Goal: Information Seeking & Learning: Learn about a topic

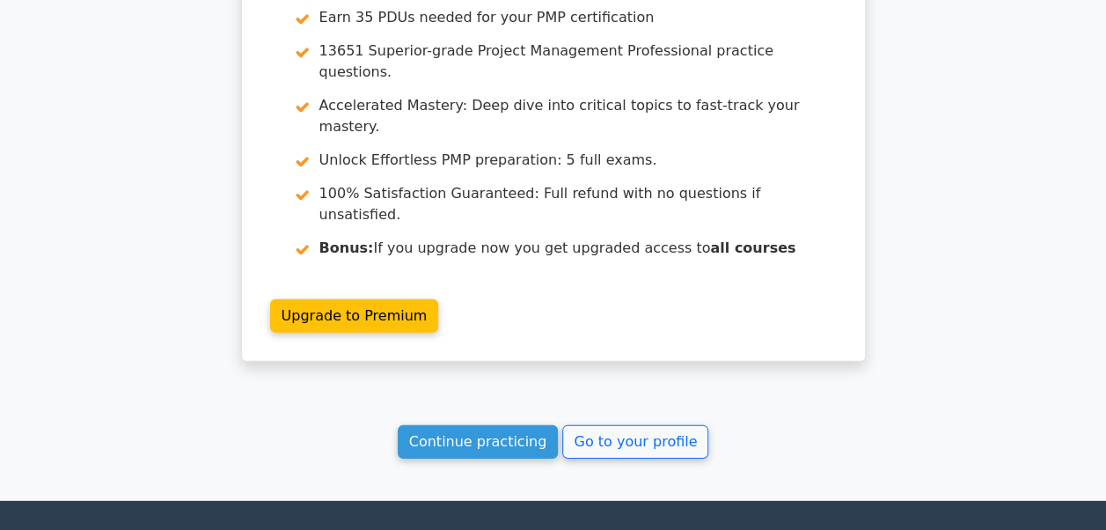
scroll to position [2493, 0]
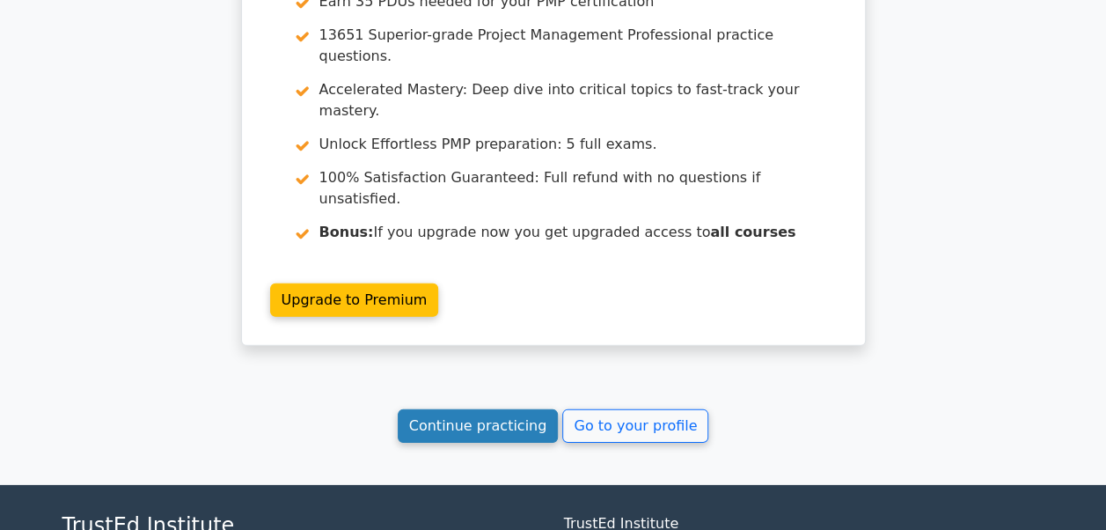
click at [472, 409] on link "Continue practicing" at bounding box center [478, 425] width 161 height 33
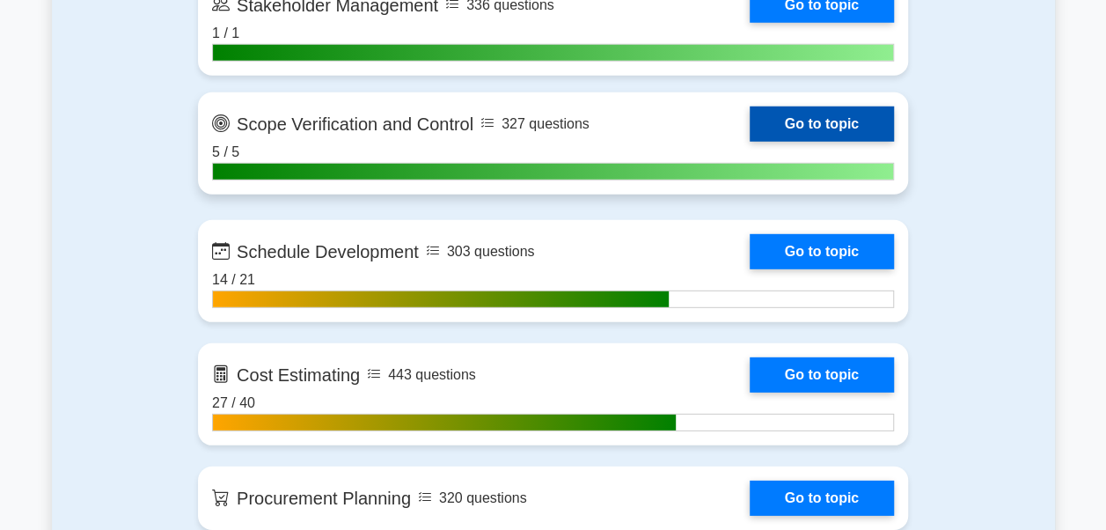
scroll to position [2641, 0]
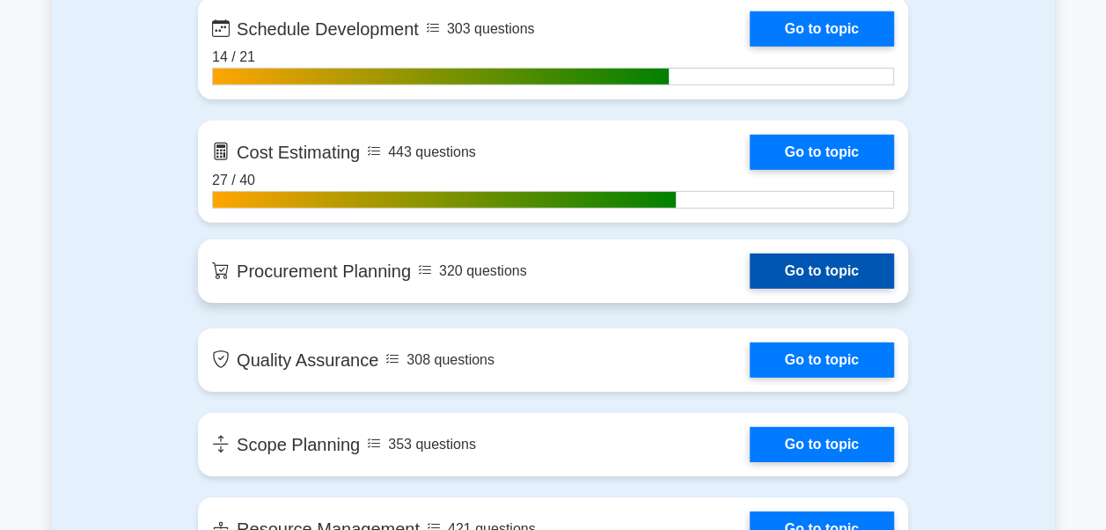
click at [805, 270] on link "Go to topic" at bounding box center [822, 271] width 144 height 35
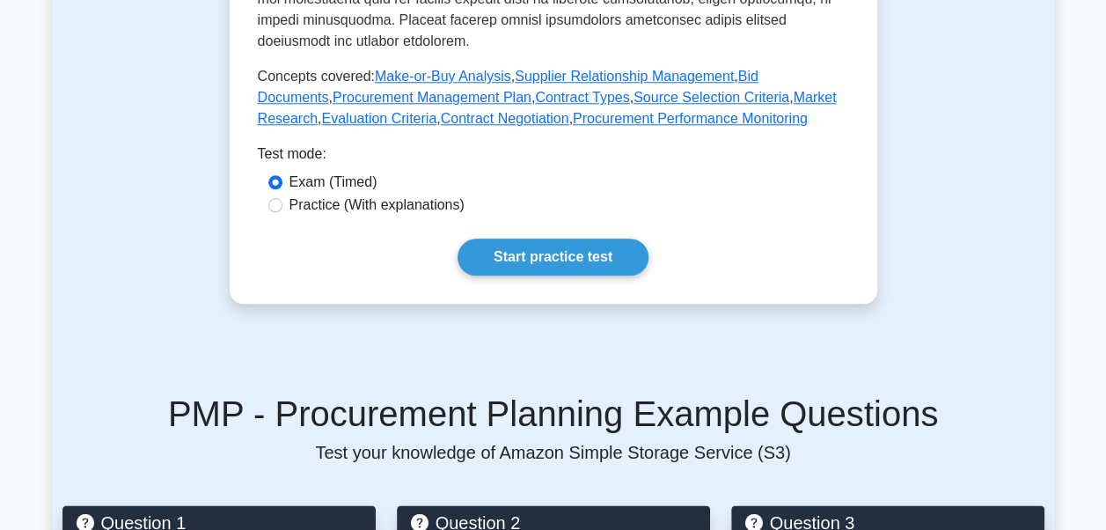
scroll to position [880, 0]
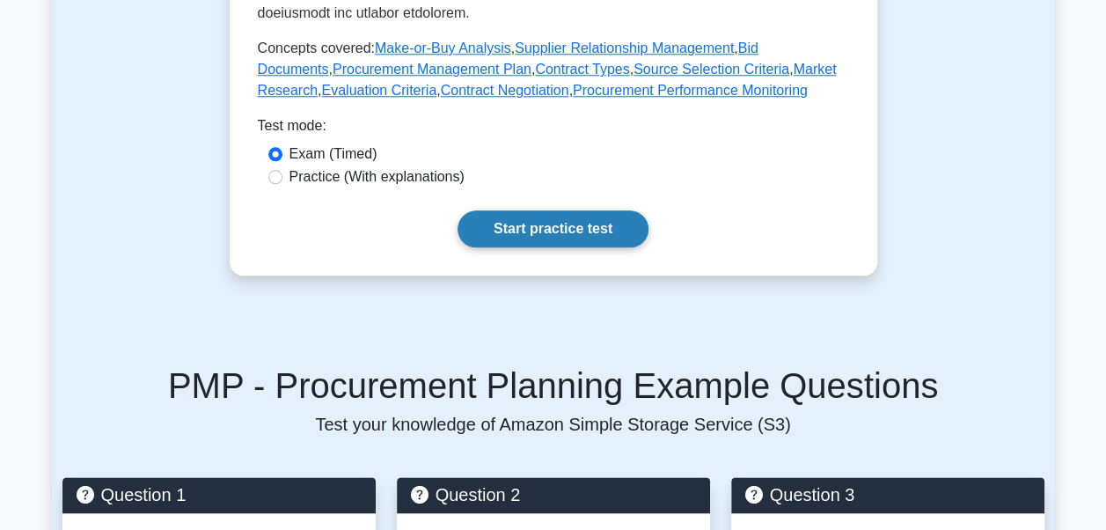
click at [555, 247] on link "Start practice test" at bounding box center [553, 228] width 191 height 37
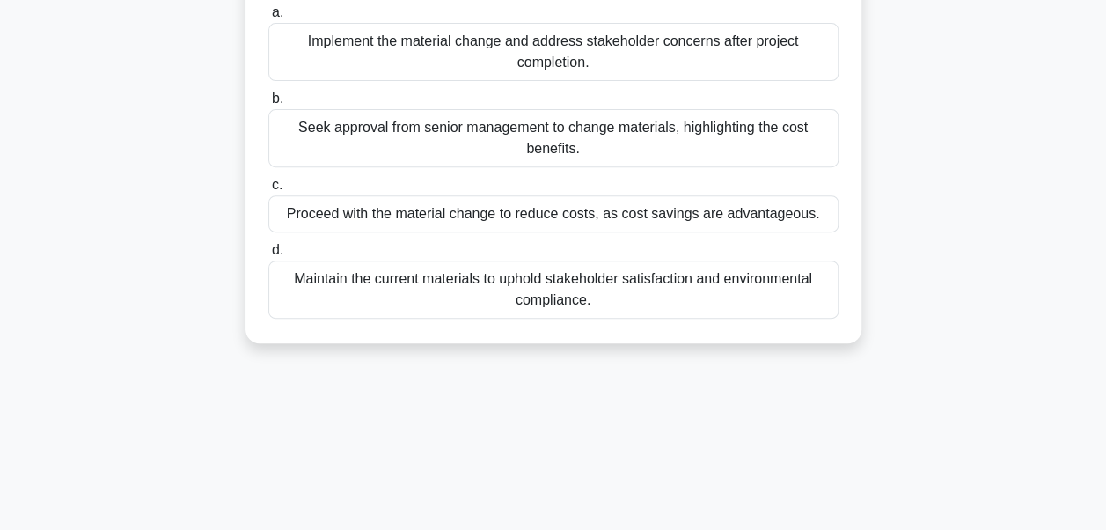
scroll to position [176, 0]
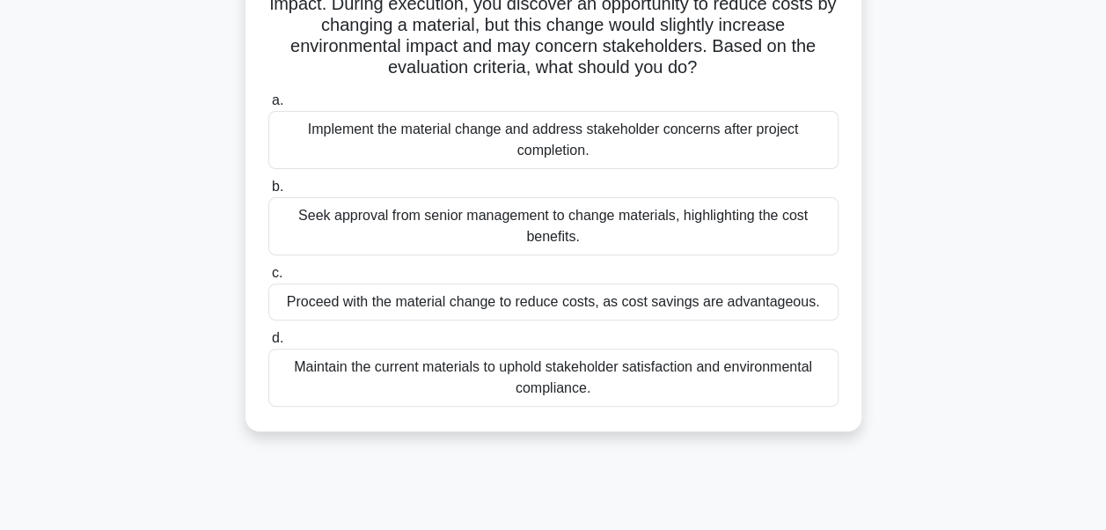
click at [471, 224] on div "Seek approval from senior management to change materials, highlighting the cost…" at bounding box center [553, 226] width 570 height 58
click at [268, 193] on input "b. Seek approval from senior management to change materials, highlighting the c…" at bounding box center [268, 186] width 0 height 11
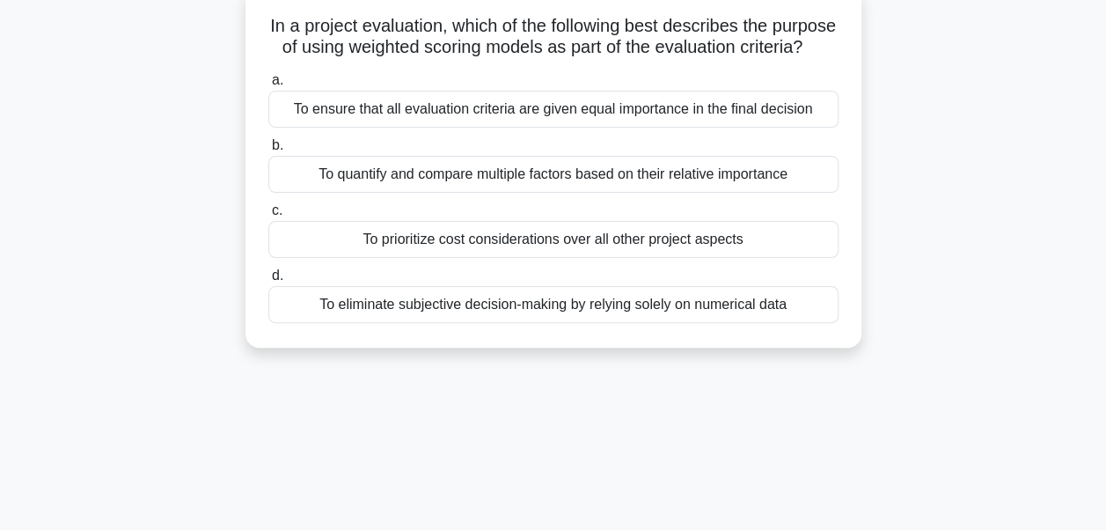
scroll to position [0, 0]
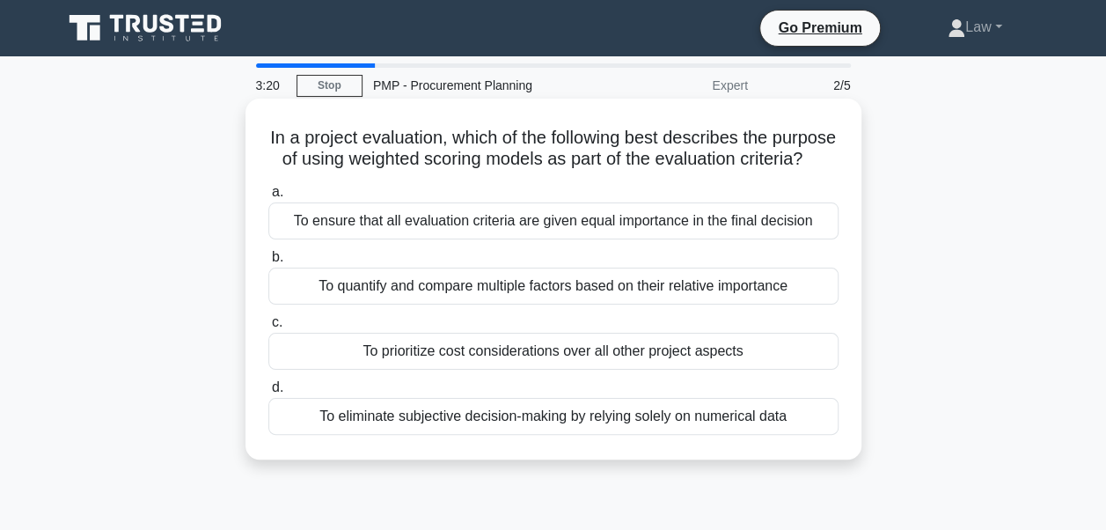
click at [577, 435] on div "To eliminate subjective decision-making by relying solely on numerical data" at bounding box center [553, 416] width 570 height 37
click at [268, 393] on input "d. To eliminate subjective decision-making by relying solely on numerical data" at bounding box center [268, 387] width 0 height 11
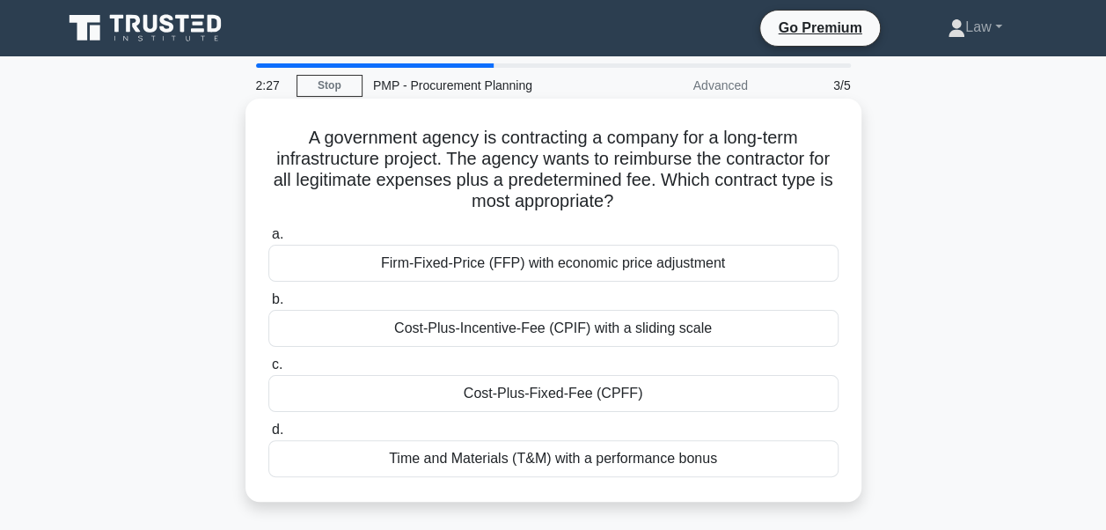
click at [535, 387] on div "Cost-Plus-Fixed-Fee (CPFF)" at bounding box center [553, 393] width 570 height 37
click at [268, 371] on input "c. Cost-Plus-Fixed-Fee (CPFF)" at bounding box center [268, 364] width 0 height 11
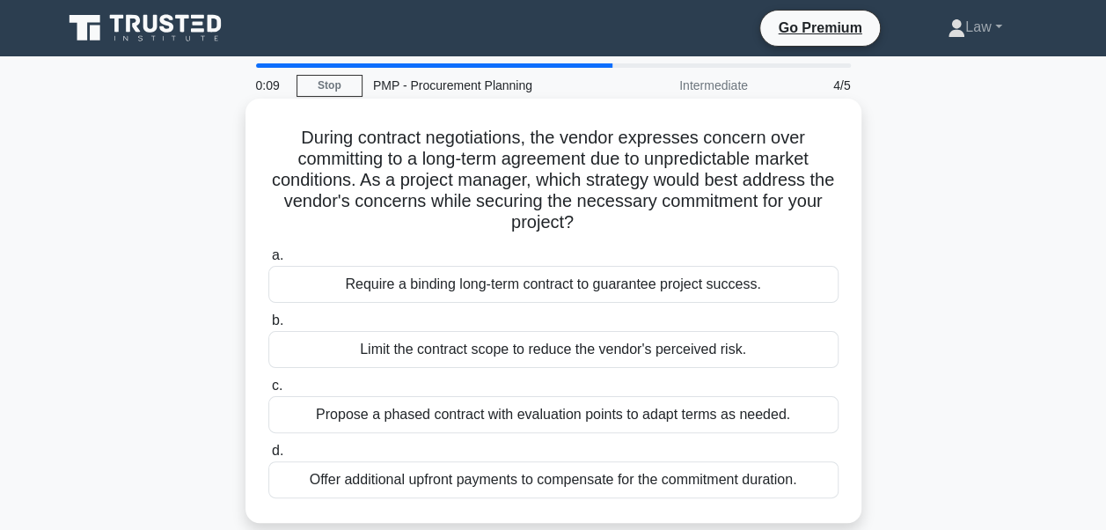
click at [580, 363] on div "Limit the contract scope to reduce the vendor's perceived risk." at bounding box center [553, 349] width 570 height 37
click at [268, 327] on input "b. Limit the contract scope to reduce the vendor's perceived risk." at bounding box center [268, 320] width 0 height 11
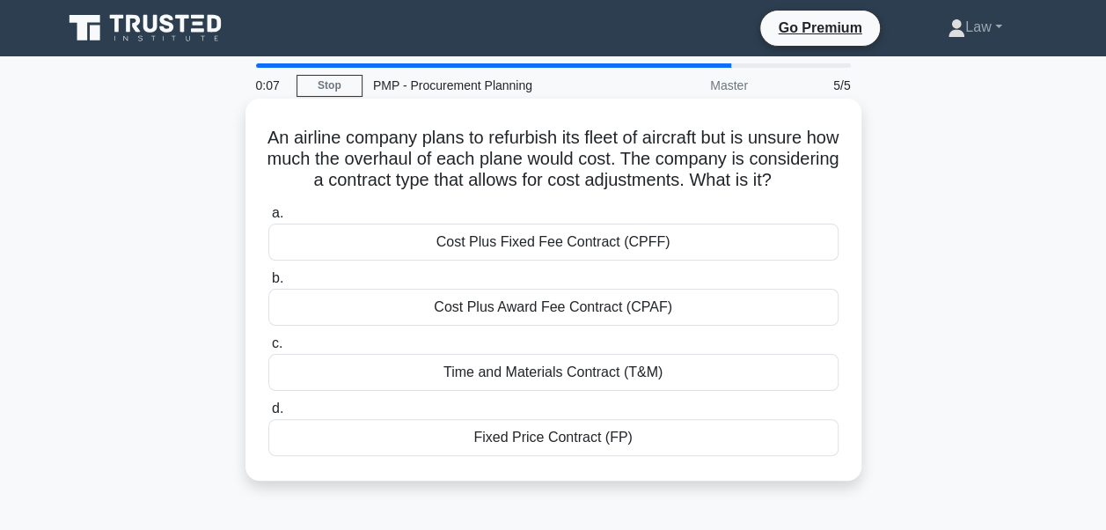
click at [522, 319] on div "Cost Plus Award Fee Contract (CPAF)" at bounding box center [553, 307] width 570 height 37
click at [268, 284] on input "b. Cost Plus Award Fee Contract (CPAF)" at bounding box center [268, 278] width 0 height 11
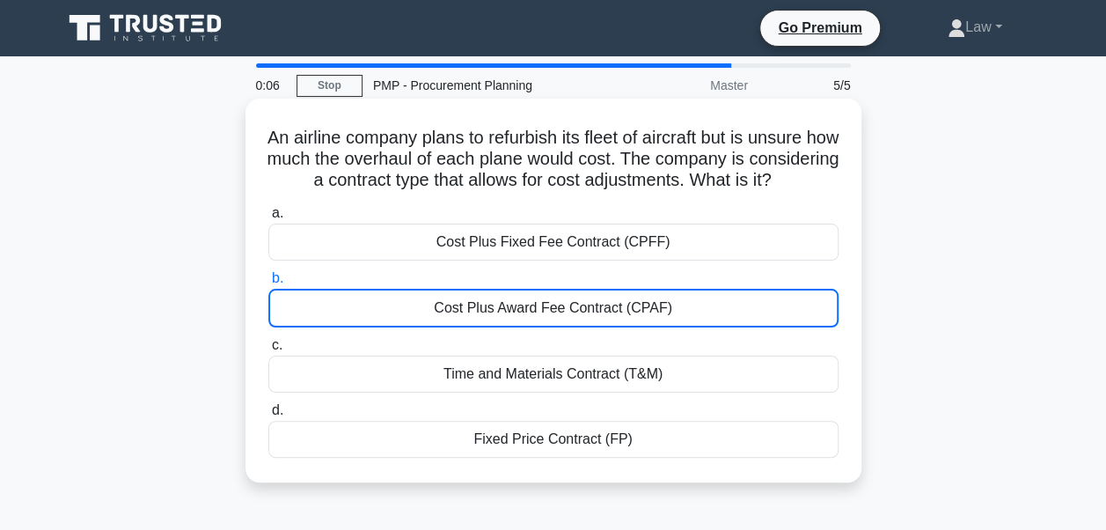
click at [526, 327] on div "Cost Plus Award Fee Contract (CPAF)" at bounding box center [553, 308] width 570 height 39
click at [268, 284] on input "b. Cost Plus Award Fee Contract (CPAF)" at bounding box center [268, 278] width 0 height 11
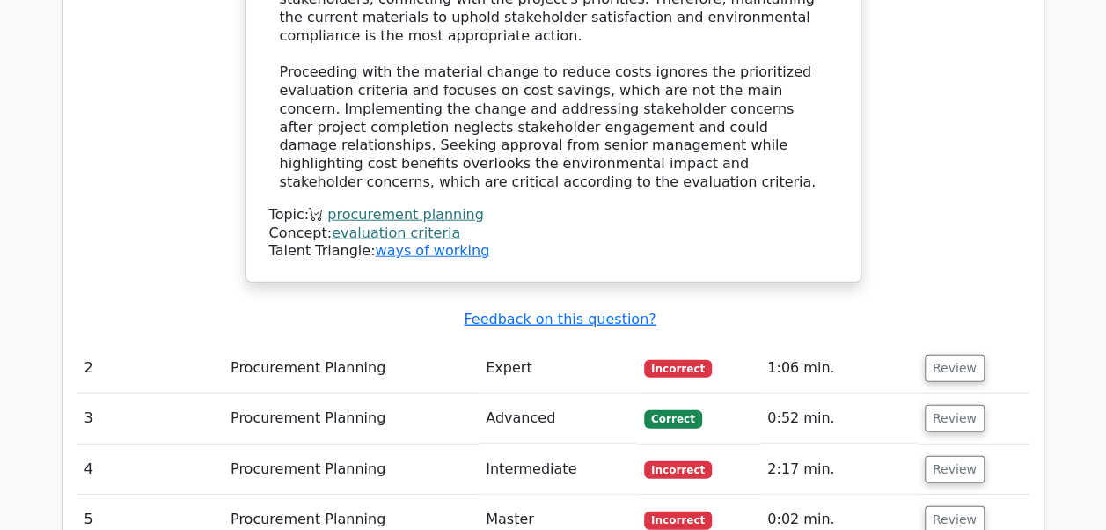
scroll to position [2113, 0]
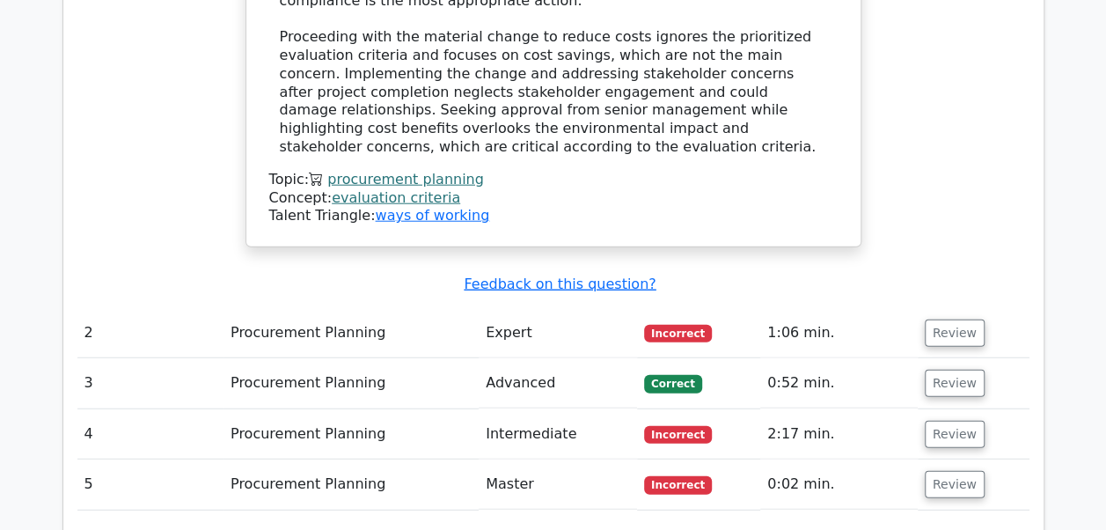
click at [977, 308] on td "Review" at bounding box center [974, 333] width 112 height 50
click at [961, 320] on button "Review" at bounding box center [955, 333] width 60 height 27
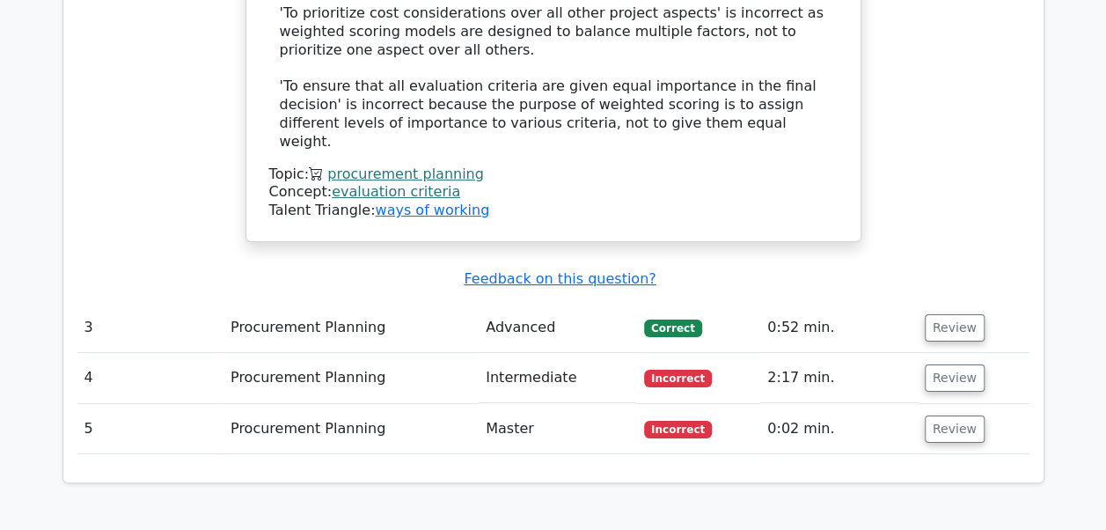
scroll to position [3257, 0]
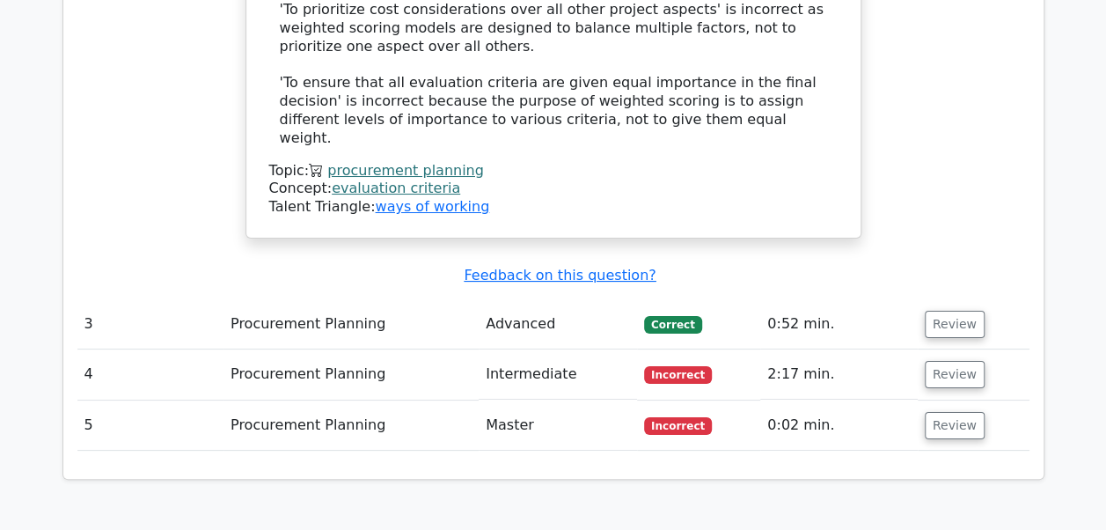
click at [937, 299] on td "Review" at bounding box center [974, 324] width 112 height 50
click at [937, 311] on button "Review" at bounding box center [955, 324] width 60 height 27
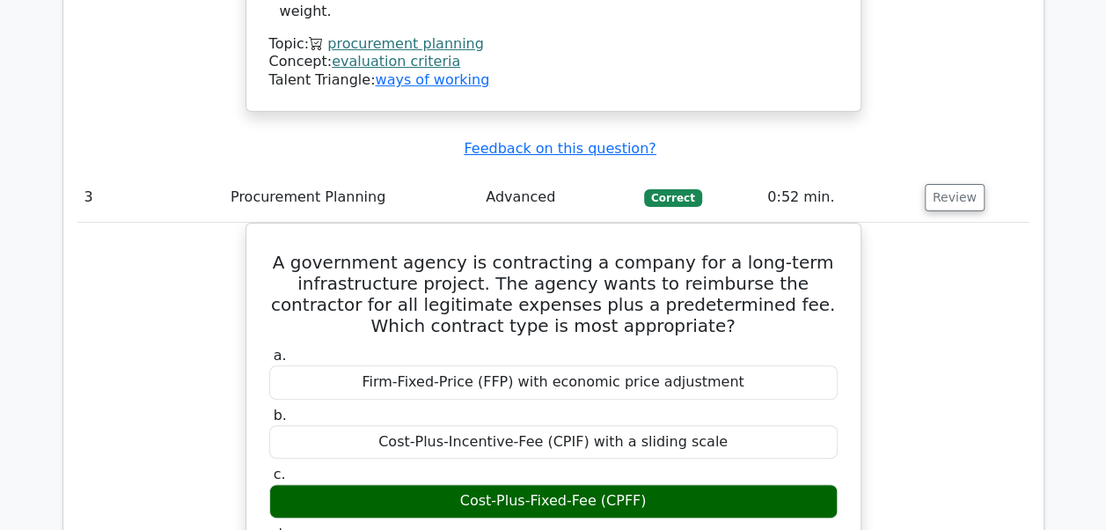
scroll to position [3345, 0]
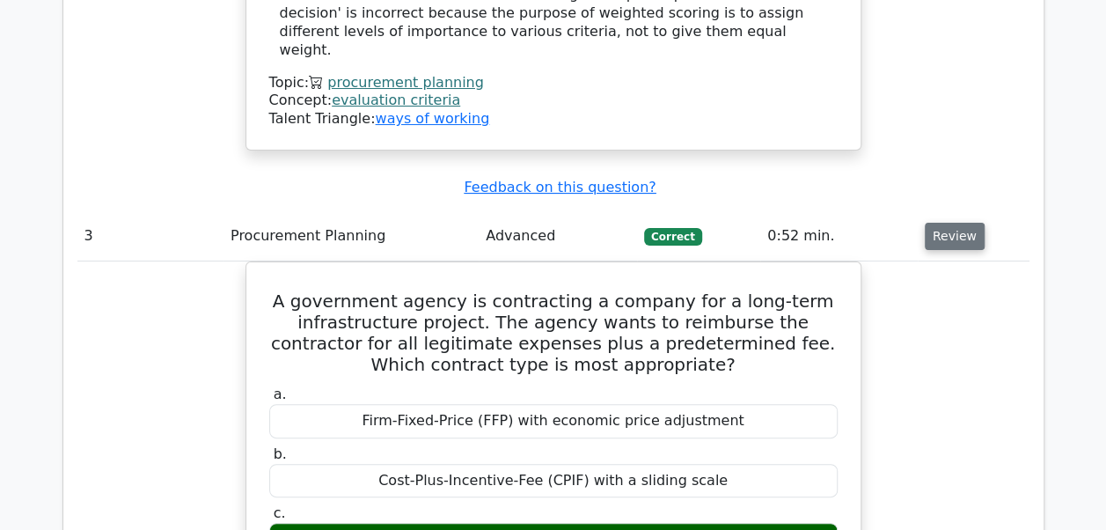
click at [929, 223] on button "Review" at bounding box center [955, 236] width 60 height 27
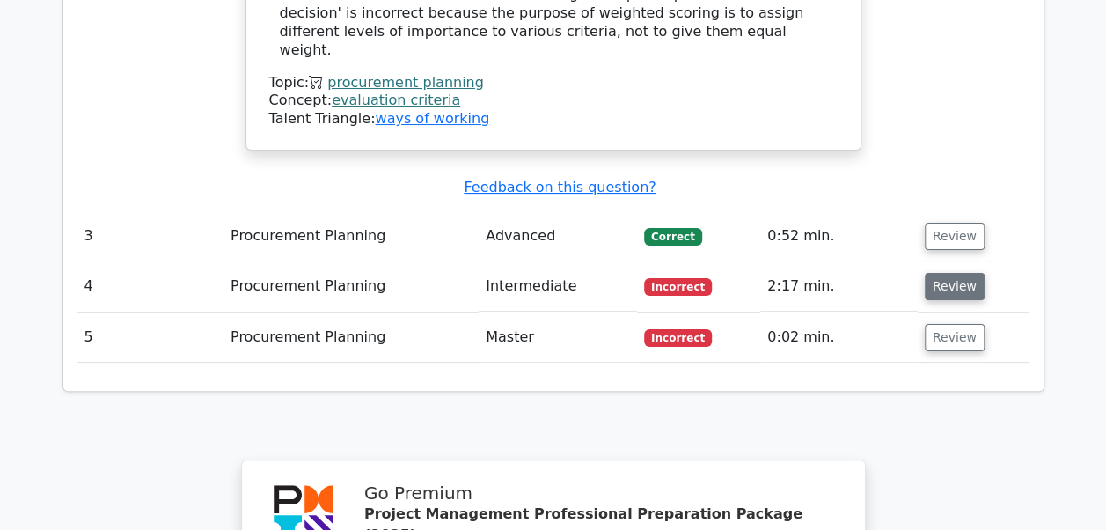
click at [947, 273] on button "Review" at bounding box center [955, 286] width 60 height 27
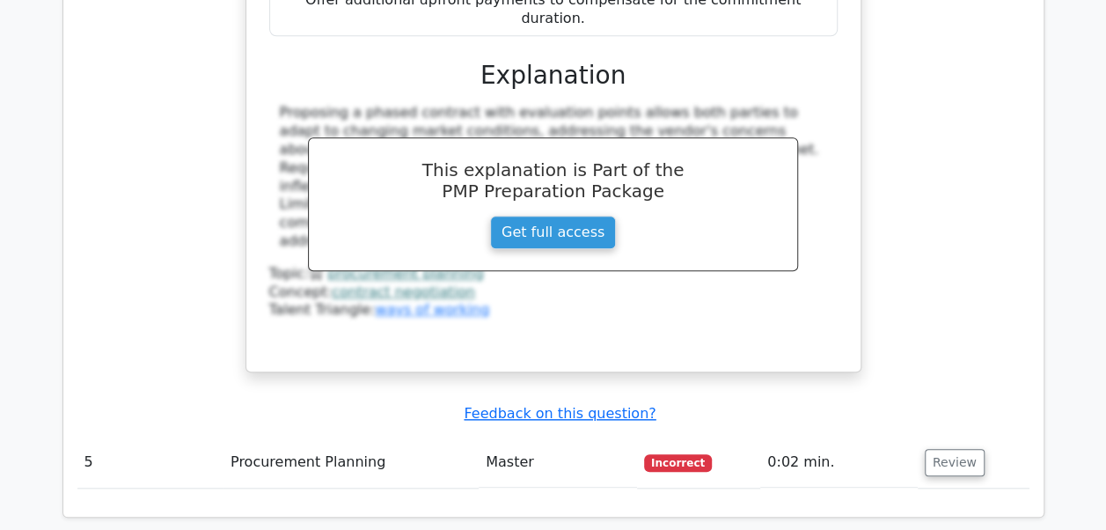
scroll to position [4137, 0]
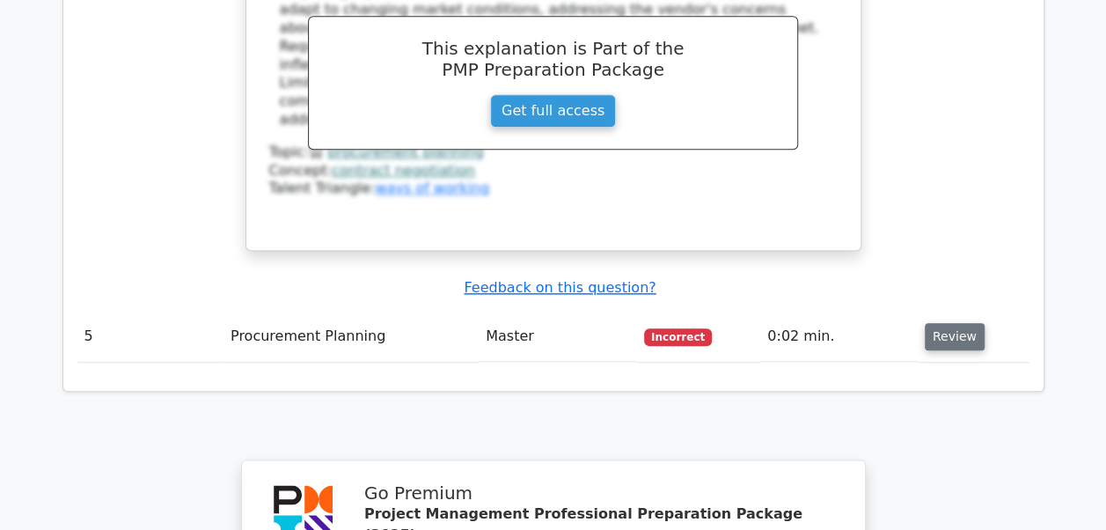
click at [935, 323] on button "Review" at bounding box center [955, 336] width 60 height 27
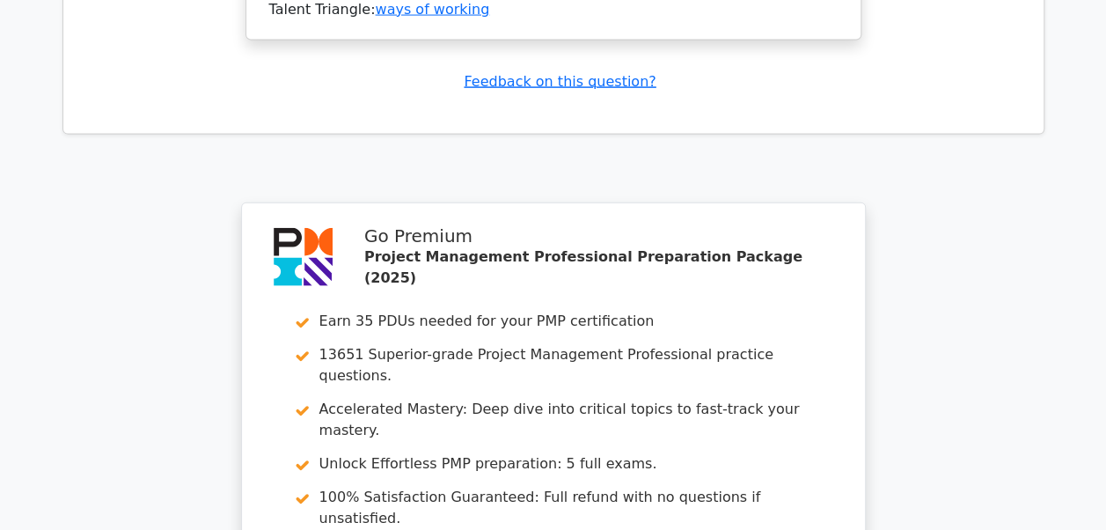
scroll to position [5370, 0]
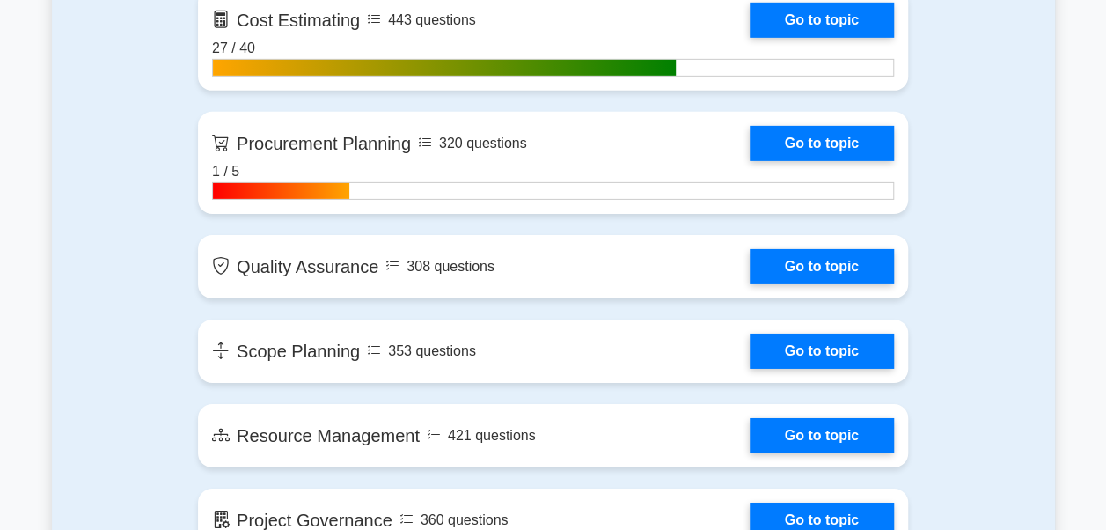
scroll to position [2817, 0]
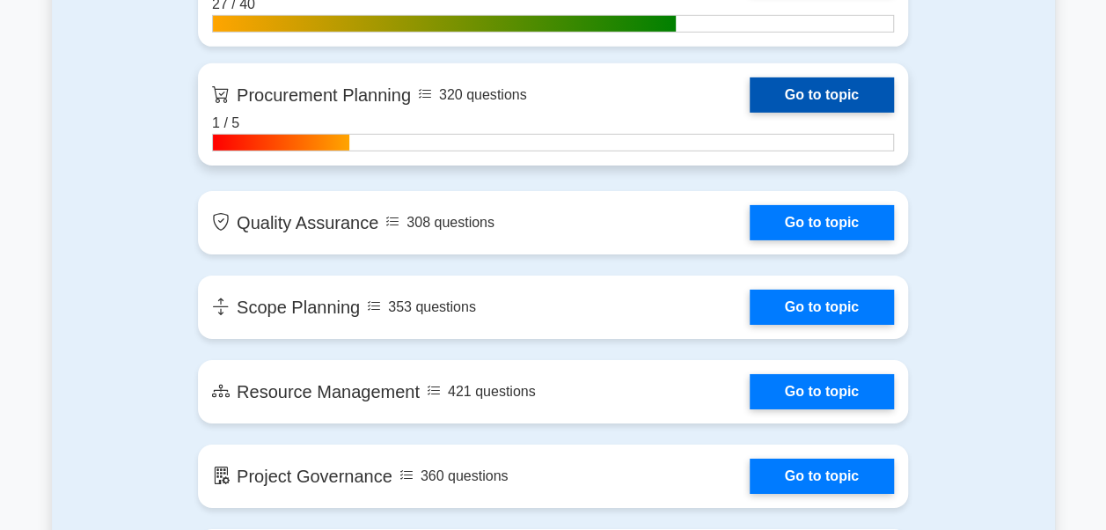
click at [773, 80] on link "Go to topic" at bounding box center [822, 94] width 144 height 35
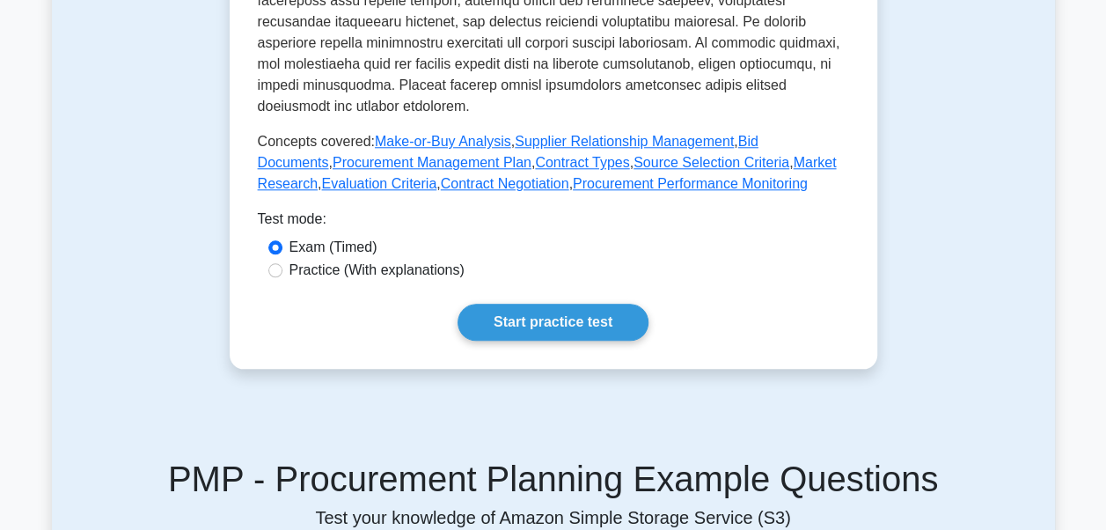
scroll to position [792, 0]
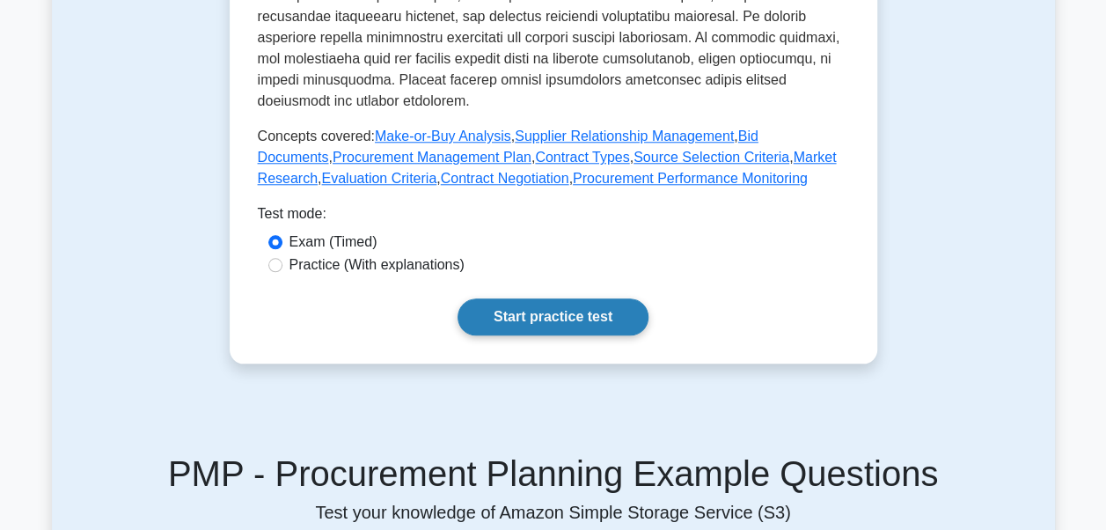
click at [592, 335] on link "Start practice test" at bounding box center [553, 316] width 191 height 37
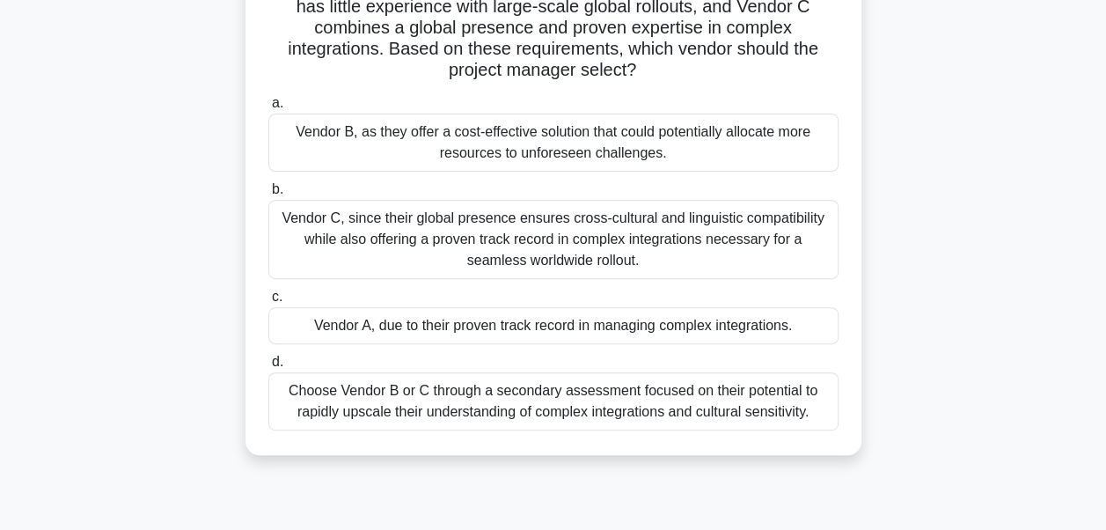
scroll to position [264, 0]
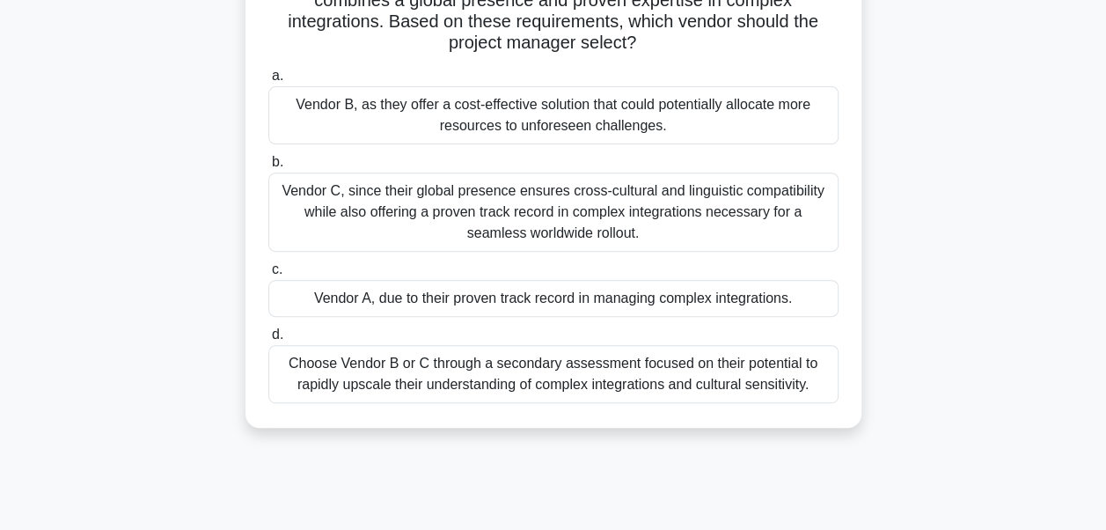
click at [441, 221] on div "Vendor C, since their global presence ensures cross-cultural and linguistic com…" at bounding box center [553, 212] width 570 height 79
click at [268, 168] on input "b. Vendor C, since their global presence ensures cross-cultural and linguistic …" at bounding box center [268, 162] width 0 height 11
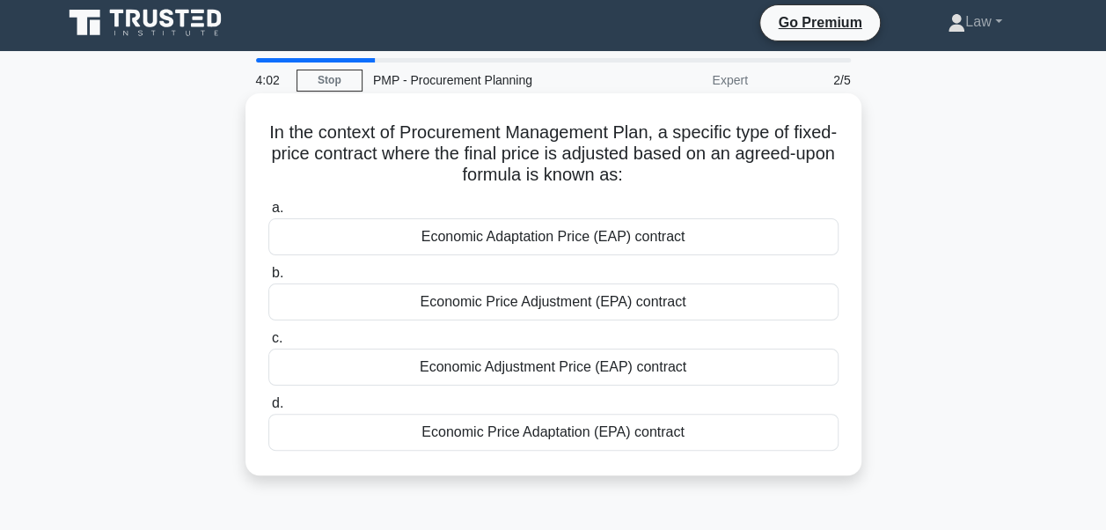
scroll to position [0, 0]
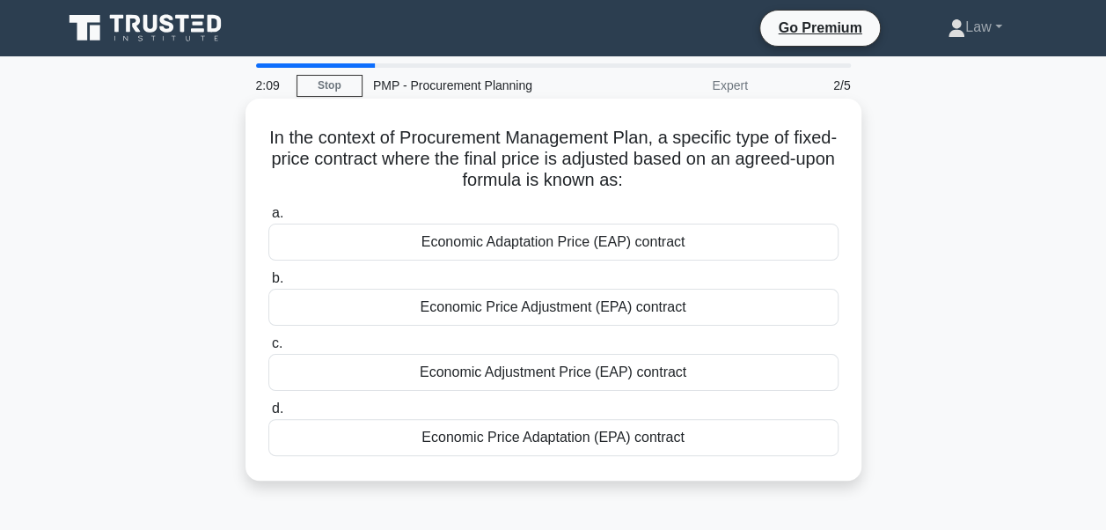
click at [540, 311] on div "Economic Price Adjustment (EPA) contract" at bounding box center [553, 307] width 570 height 37
click at [268, 284] on input "b. Economic Price Adjustment (EPA) contract" at bounding box center [268, 278] width 0 height 11
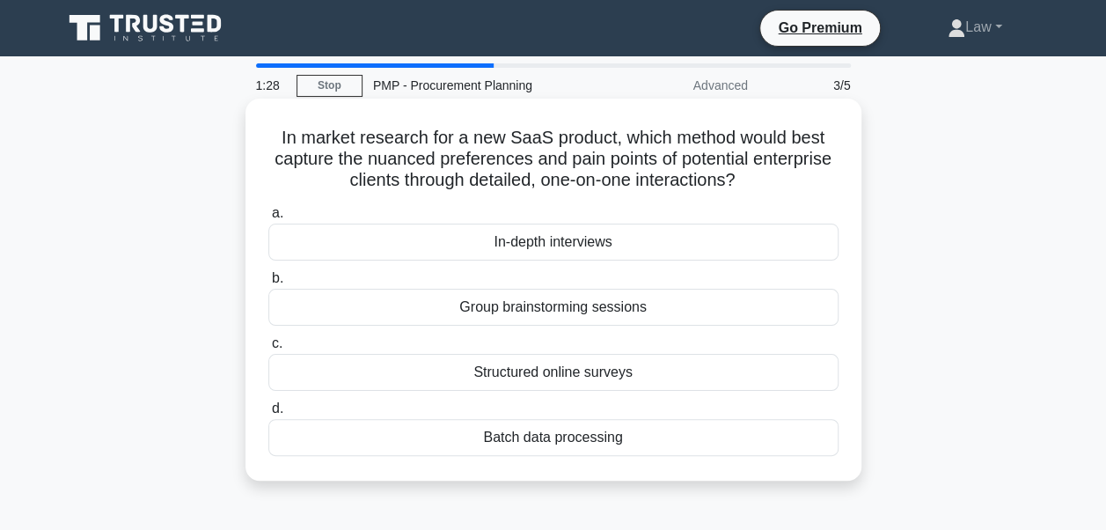
click at [656, 240] on div "In-depth interviews" at bounding box center [553, 242] width 570 height 37
click at [268, 219] on input "a. In-depth interviews" at bounding box center [268, 213] width 0 height 11
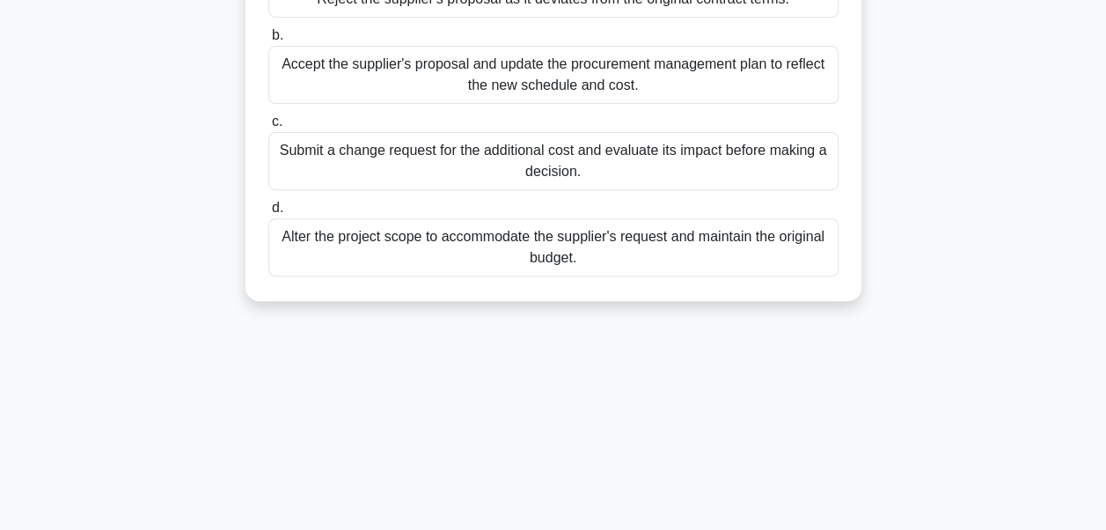
scroll to position [176, 0]
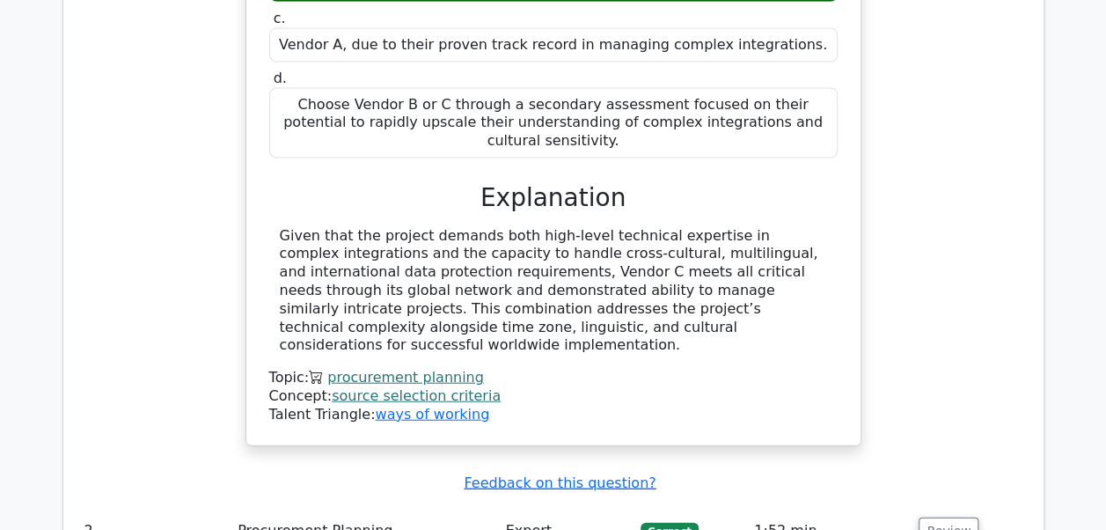
scroll to position [1949, 0]
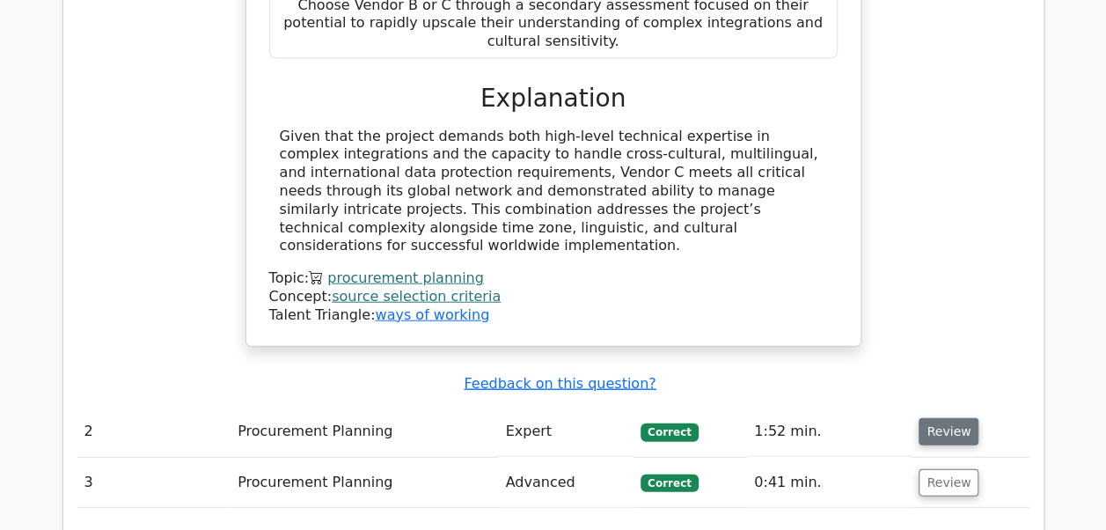
click at [934, 418] on button "Review" at bounding box center [949, 431] width 60 height 27
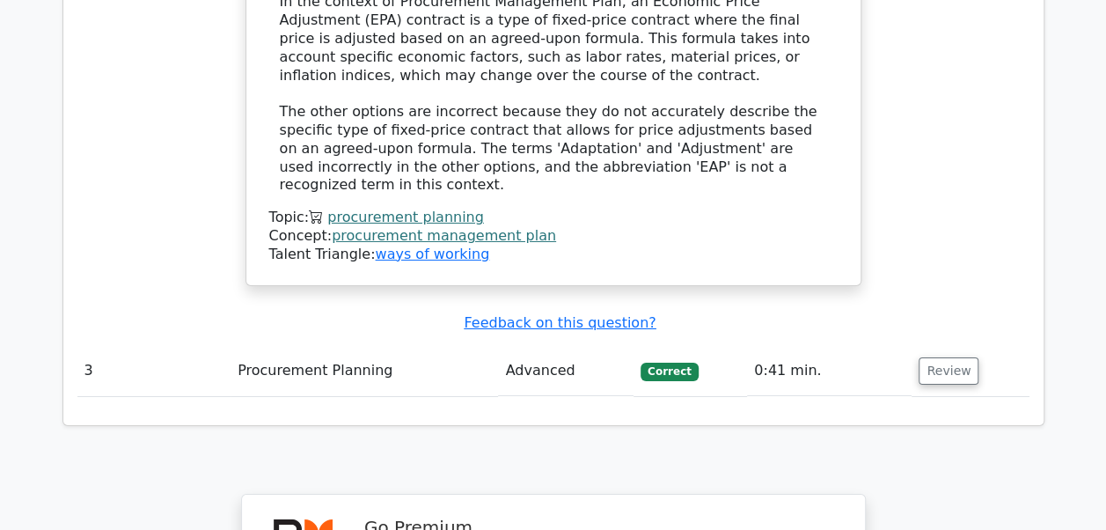
scroll to position [2917, 0]
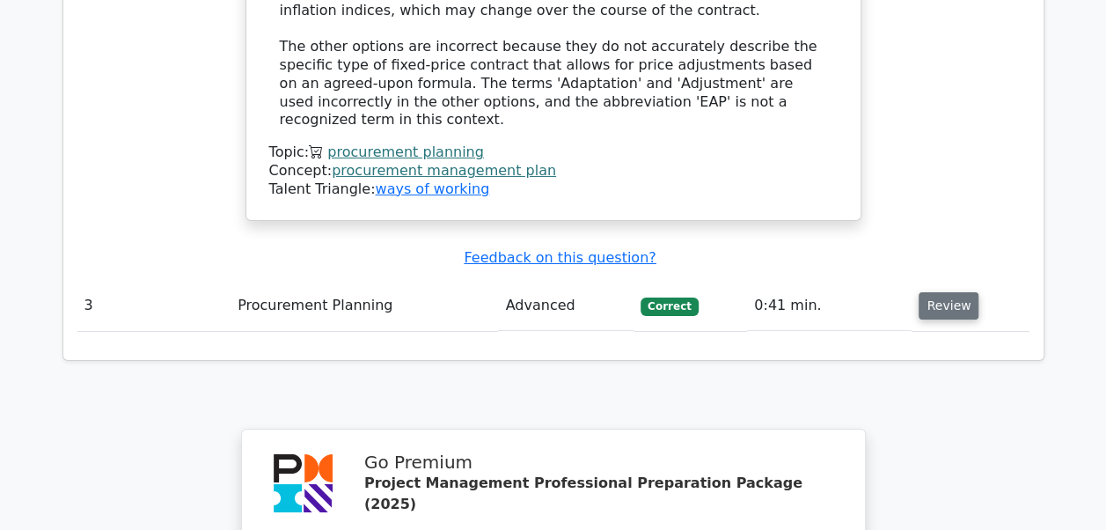
click at [932, 292] on button "Review" at bounding box center [949, 305] width 60 height 27
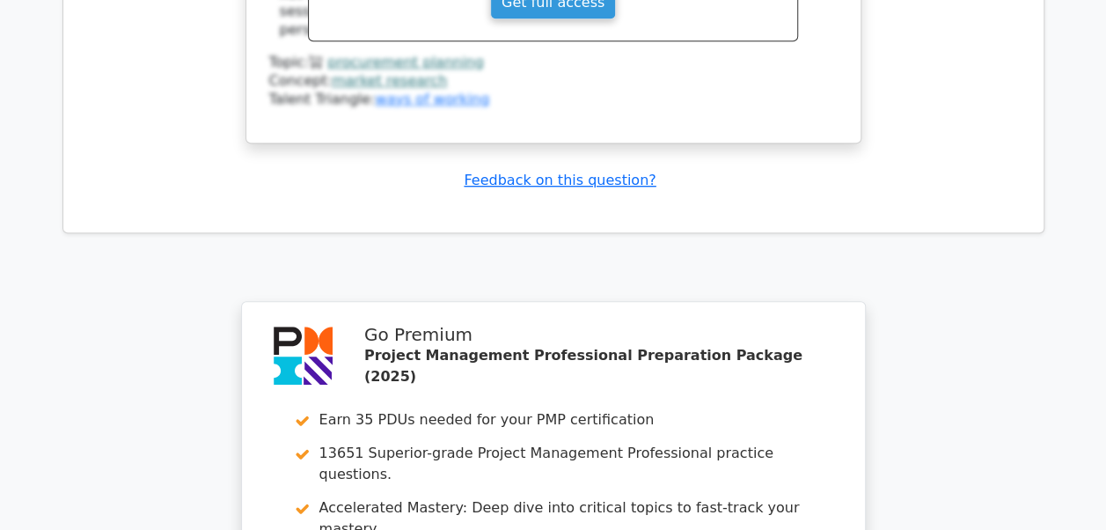
scroll to position [4150, 0]
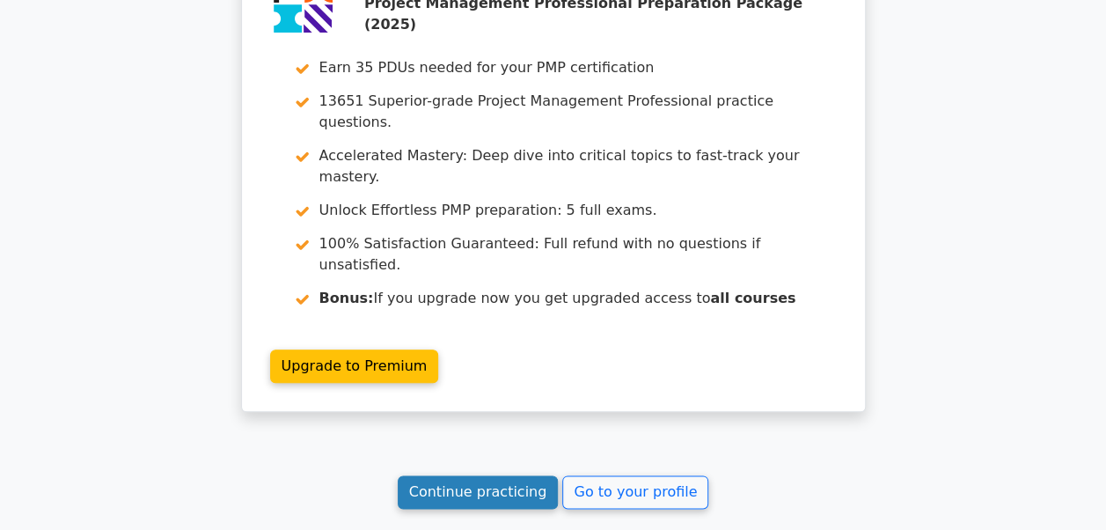
click at [499, 475] on link "Continue practicing" at bounding box center [478, 491] width 161 height 33
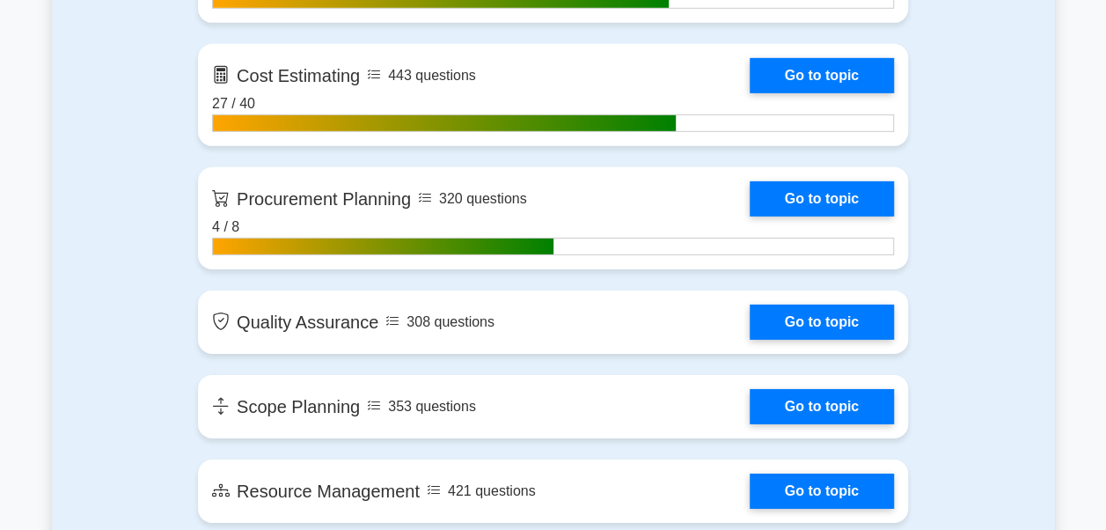
scroll to position [2817, 0]
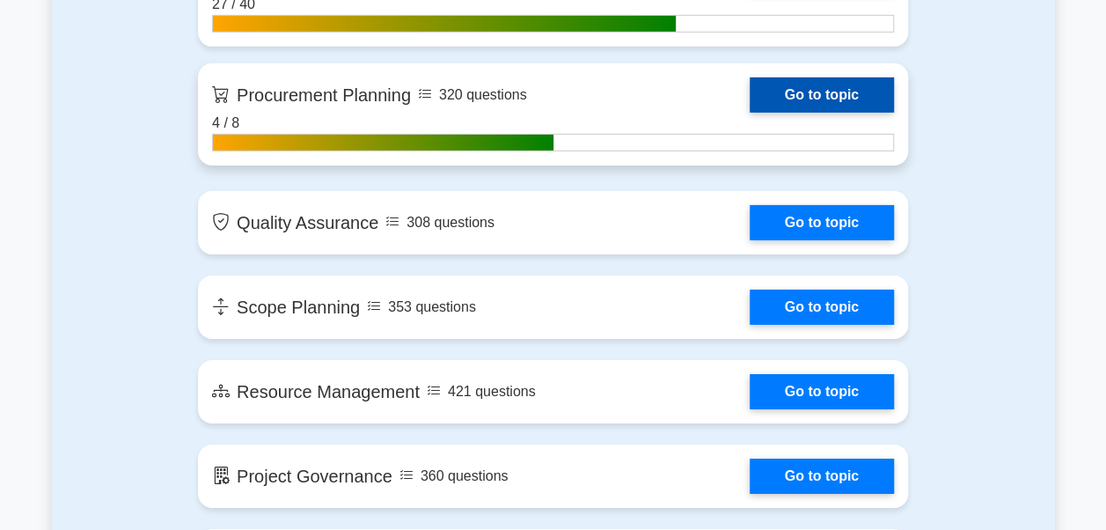
click at [805, 89] on link "Go to topic" at bounding box center [822, 94] width 144 height 35
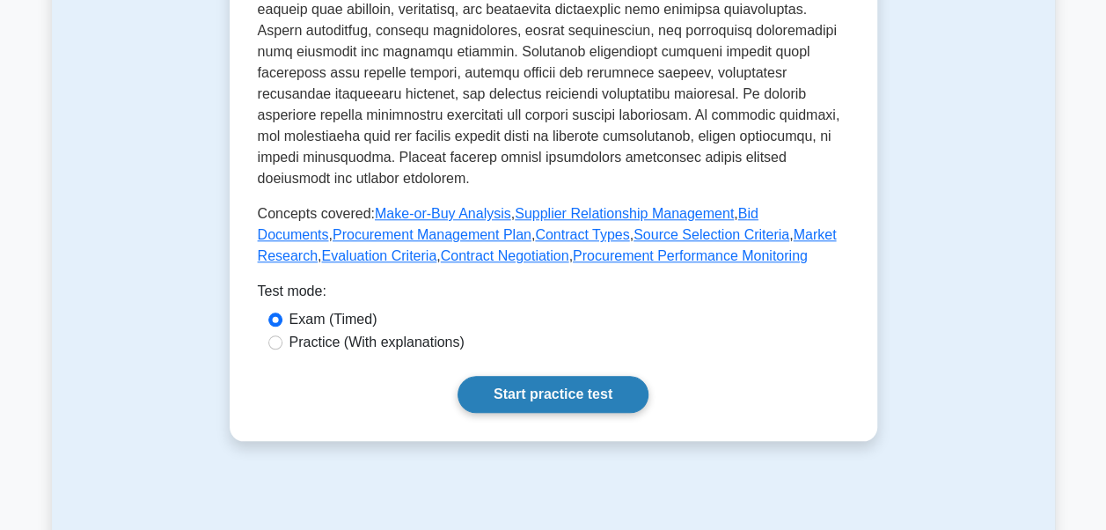
scroll to position [880, 0]
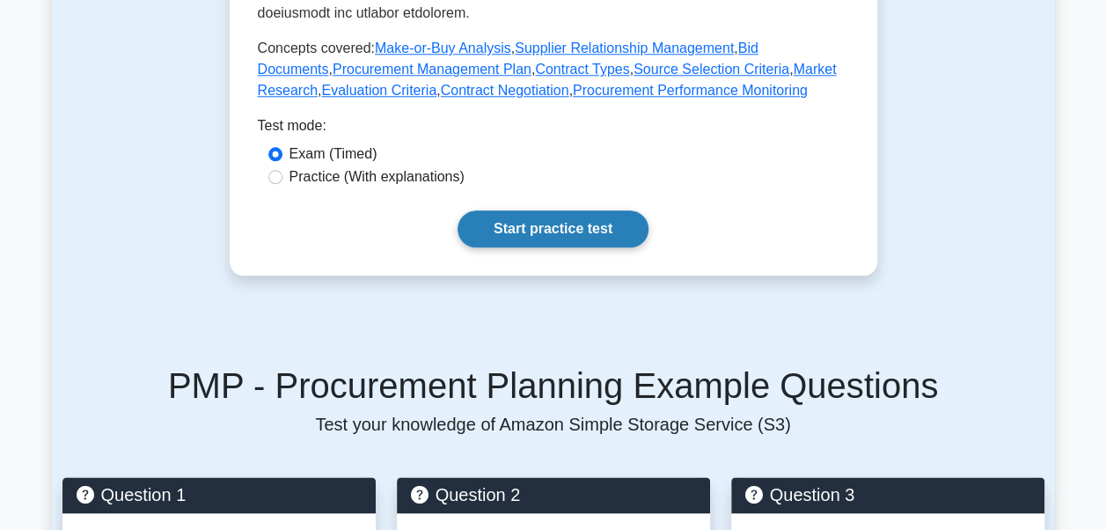
click at [559, 236] on link "Start practice test" at bounding box center [553, 228] width 191 height 37
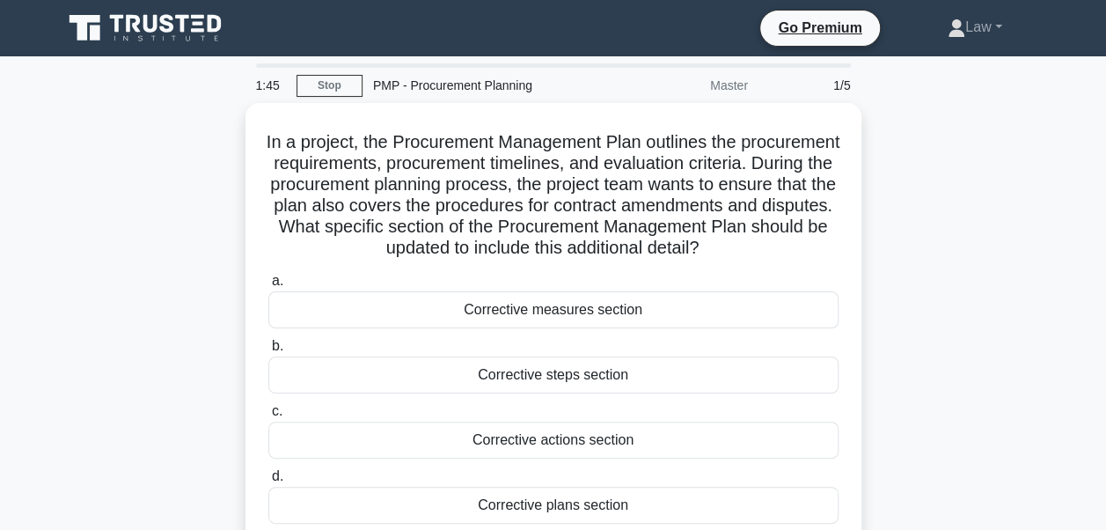
click at [66, 361] on div "In a project, the Procurement Management Plan outlines the procurement requirem…" at bounding box center [553, 336] width 1003 height 467
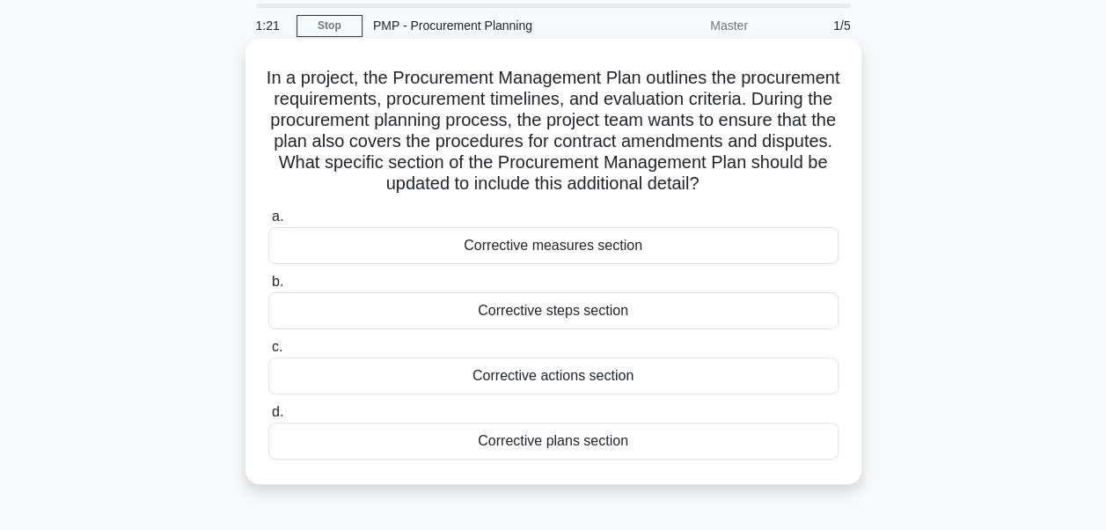
scroll to position [88, 0]
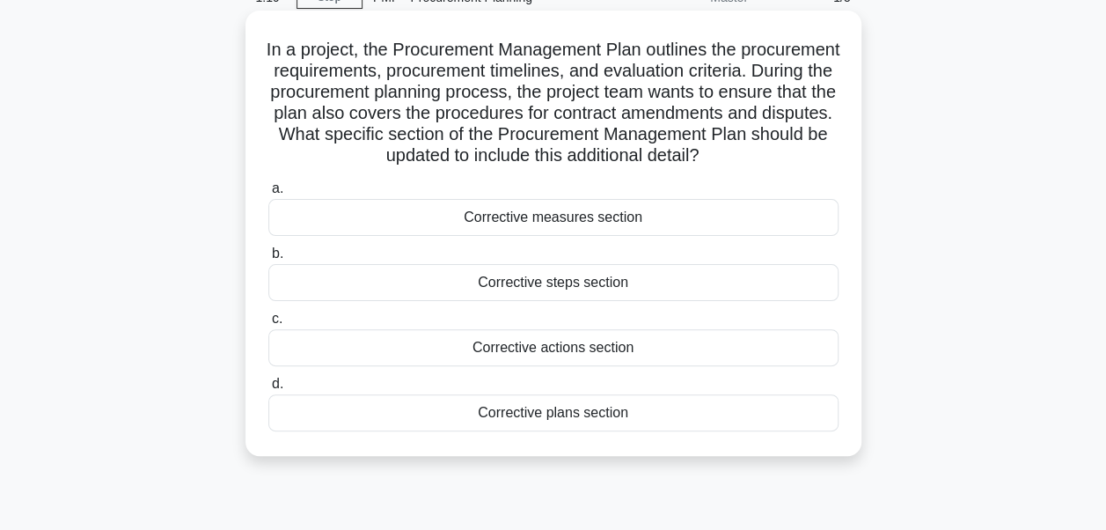
click at [583, 366] on div "Corrective actions section" at bounding box center [553, 347] width 570 height 37
click at [268, 325] on input "c. Corrective actions section" at bounding box center [268, 318] width 0 height 11
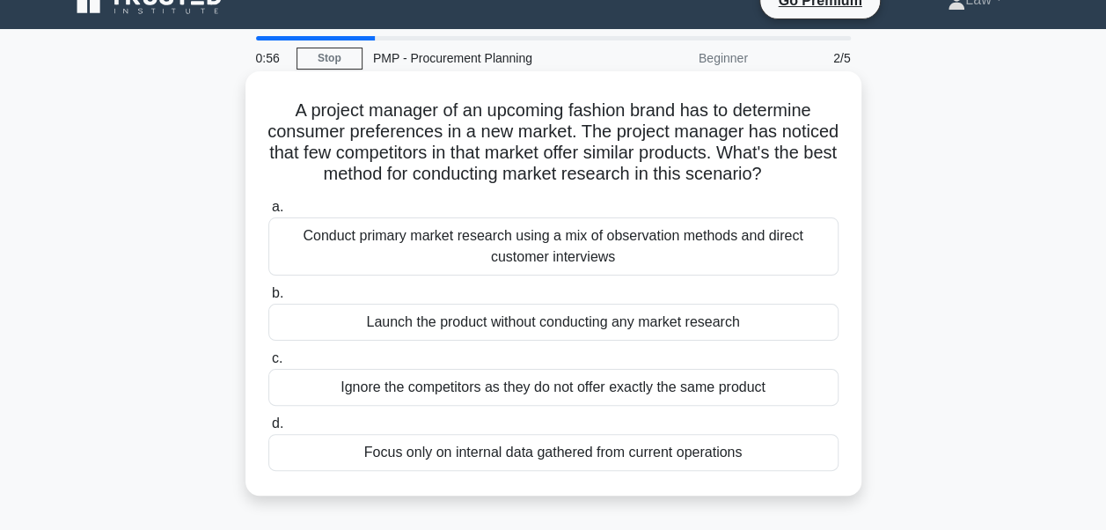
scroll to position [0, 0]
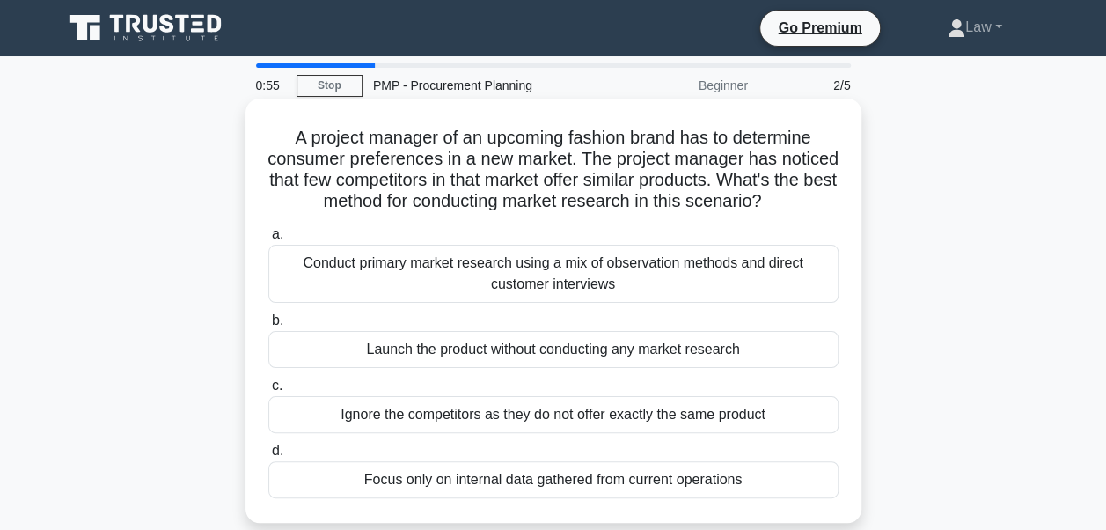
click at [624, 303] on div "Conduct primary market research using a mix of observation methods and direct c…" at bounding box center [553, 274] width 570 height 58
click at [268, 240] on input "a. Conduct primary market research using a mix of observation methods and direc…" at bounding box center [268, 234] width 0 height 11
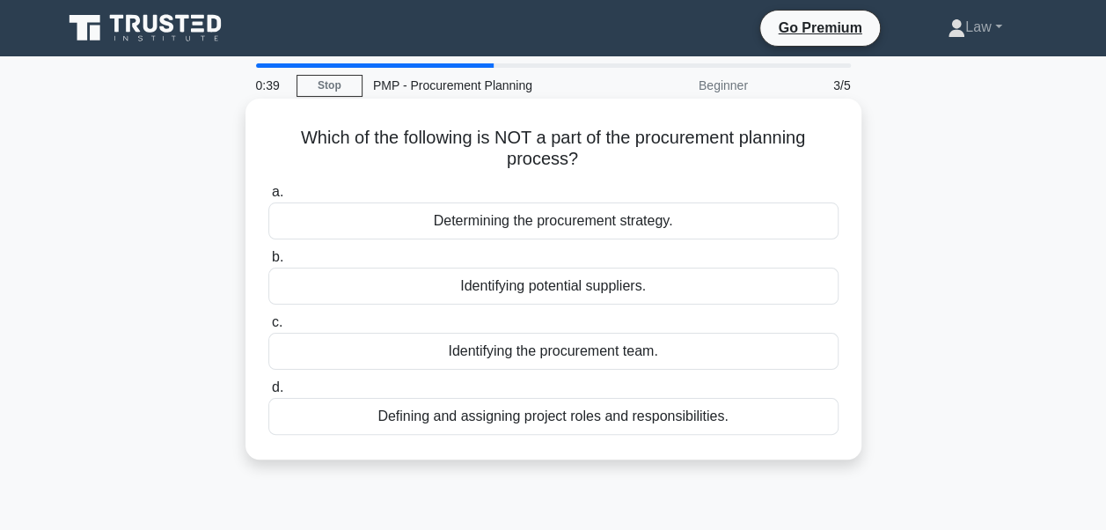
click at [530, 427] on div "Defining and assigning project roles and responsibilities." at bounding box center [553, 416] width 570 height 37
click at [268, 393] on input "d. Defining and assigning project roles and responsibilities." at bounding box center [268, 387] width 0 height 11
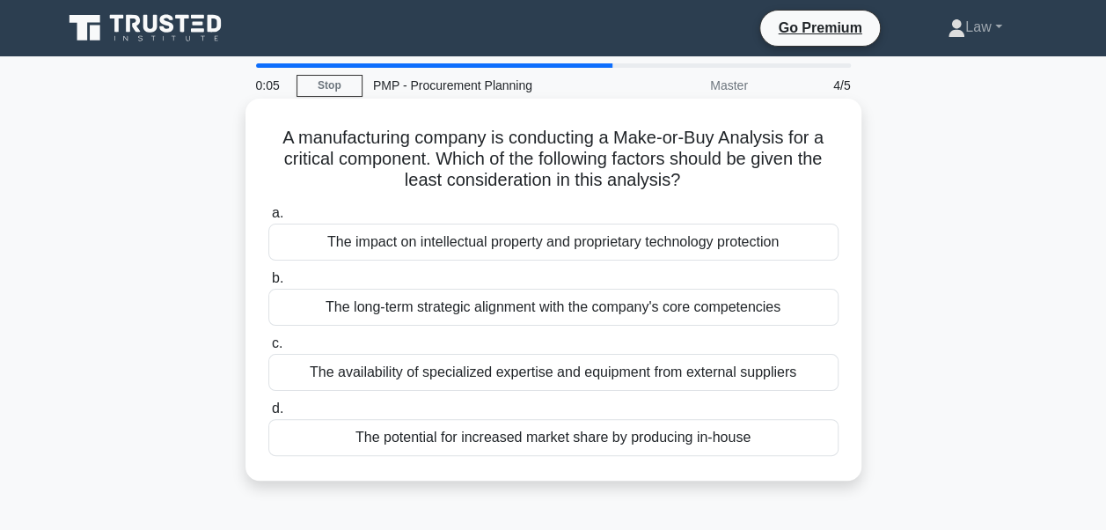
click at [558, 387] on div "The availability of specialized expertise and equipment from external suppliers" at bounding box center [553, 372] width 570 height 37
click at [268, 349] on input "c. The availability of specialized expertise and equipment from external suppli…" at bounding box center [268, 343] width 0 height 11
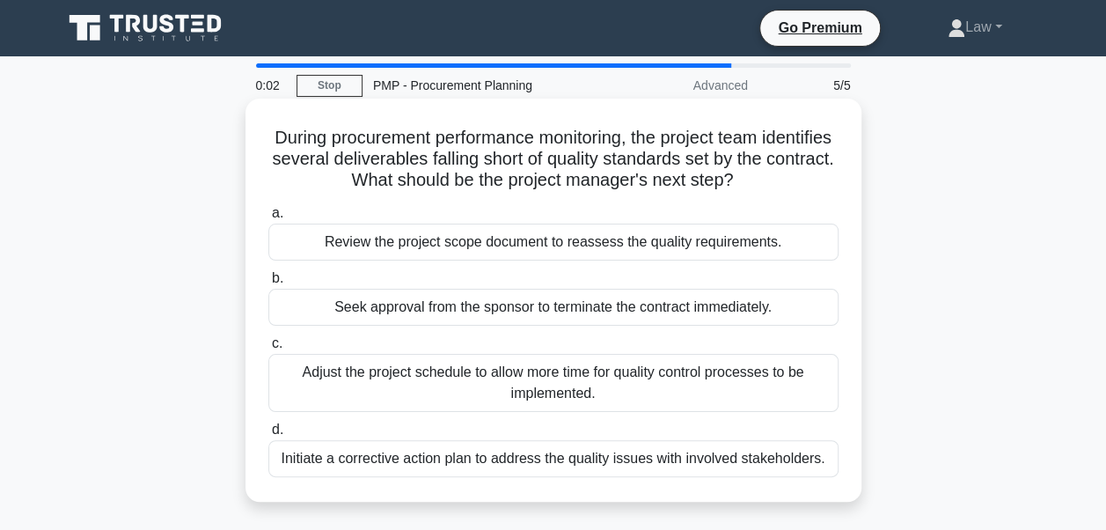
click at [533, 304] on div "Seek approval from the sponsor to terminate the contract immediately." at bounding box center [553, 307] width 570 height 37
click at [553, 312] on div "Seek approval from the sponsor to terminate the contract immediately." at bounding box center [553, 307] width 570 height 37
click at [268, 284] on input "b. Seek approval from the sponsor to terminate the contract immediately." at bounding box center [268, 278] width 0 height 11
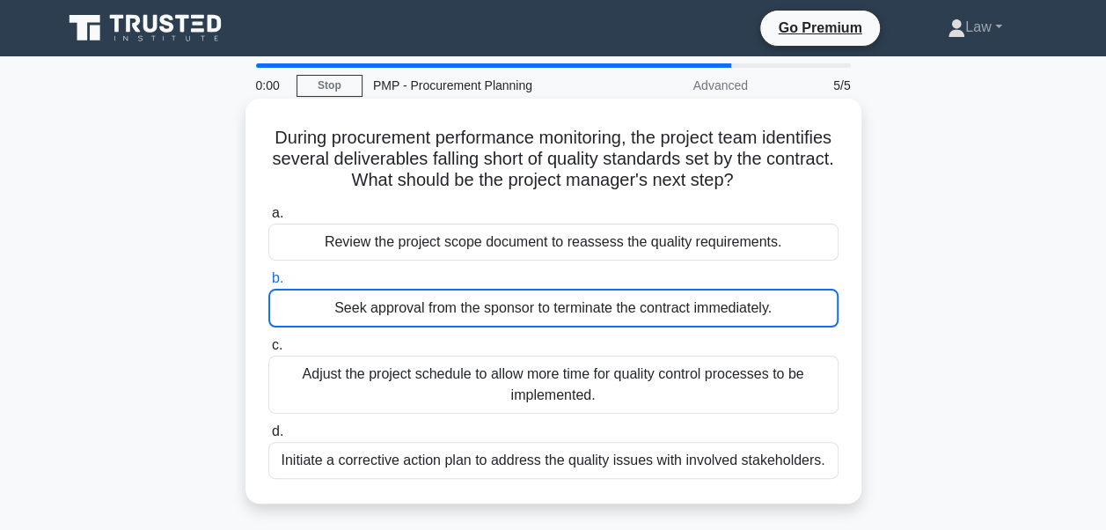
click at [564, 320] on div "Seek approval from the sponsor to terminate the contract immediately." at bounding box center [553, 308] width 570 height 39
click at [268, 284] on input "b. Seek approval from the sponsor to terminate the contract immediately." at bounding box center [268, 278] width 0 height 11
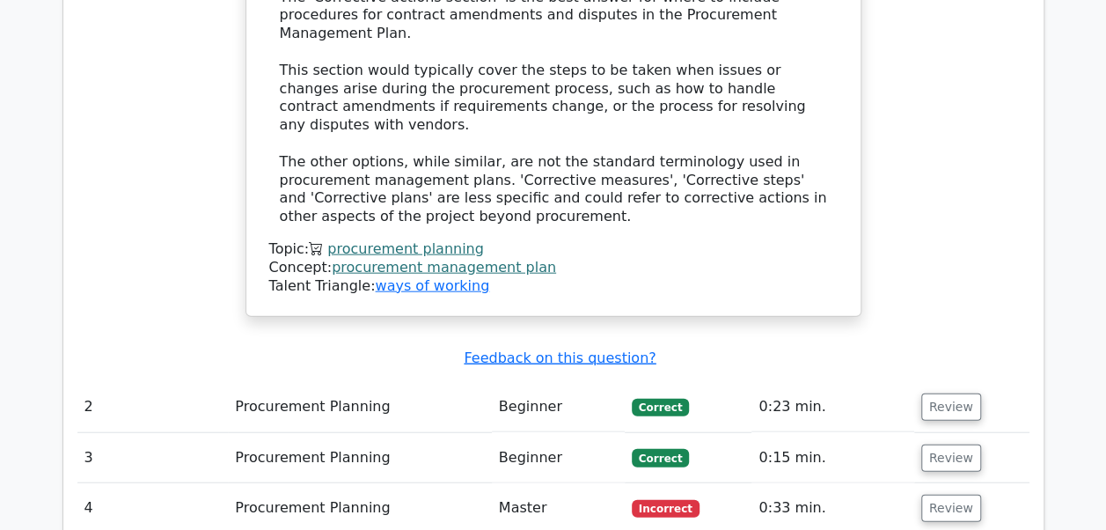
scroll to position [1937, 0]
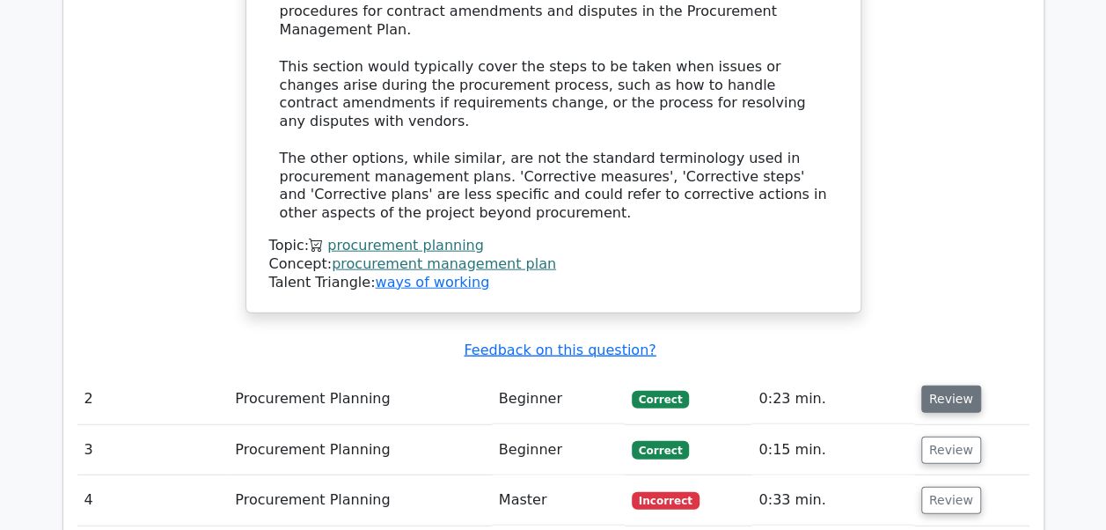
click at [959, 386] on button "Review" at bounding box center [952, 399] width 60 height 27
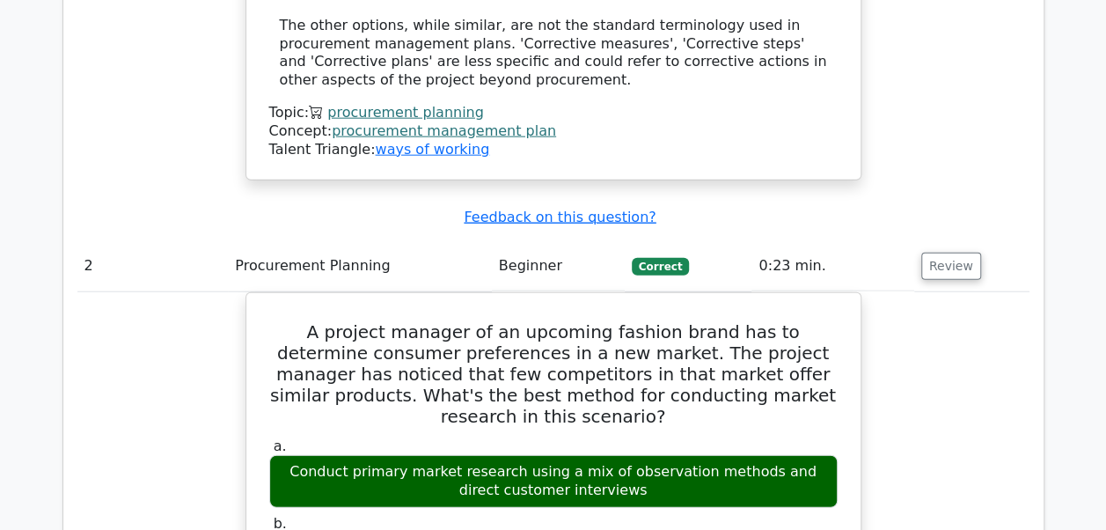
scroll to position [2113, 0]
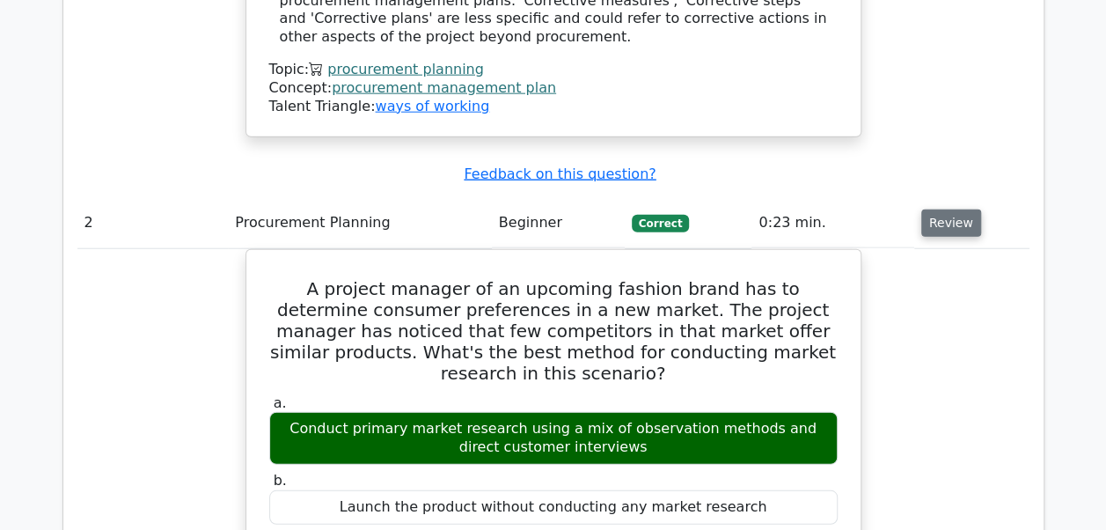
click at [950, 210] on button "Review" at bounding box center [952, 223] width 60 height 27
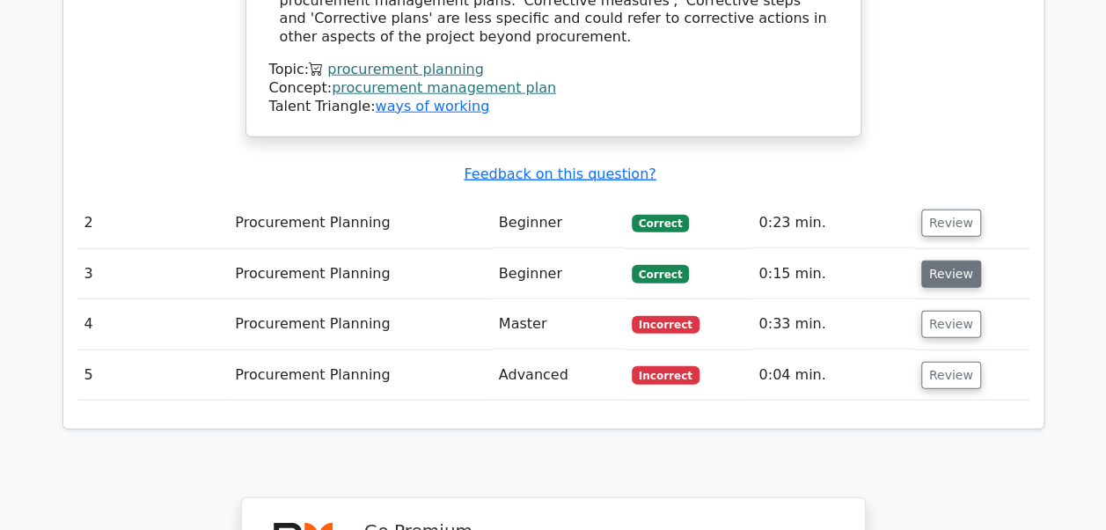
click at [925, 261] on button "Review" at bounding box center [952, 274] width 60 height 27
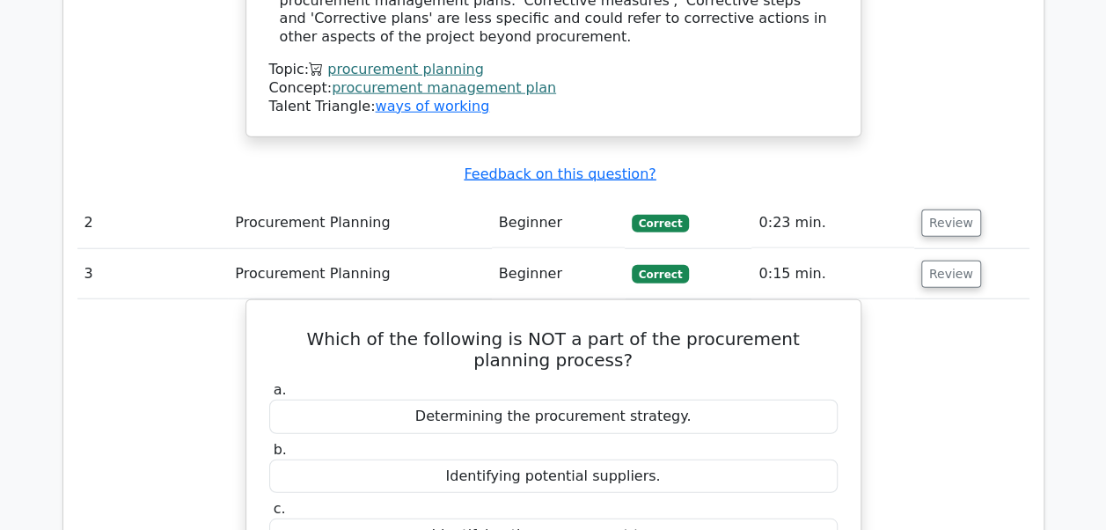
scroll to position [2201, 0]
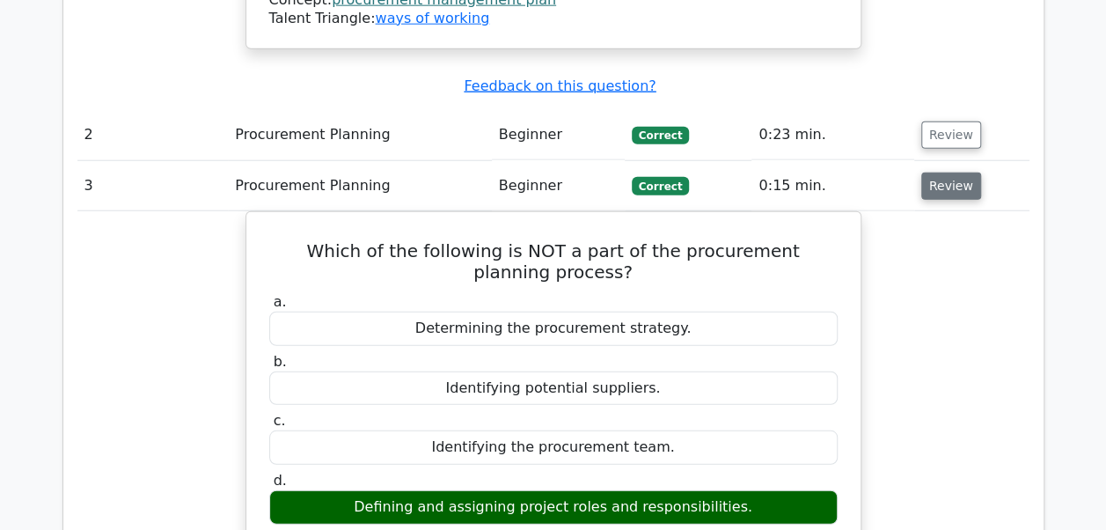
click at [958, 173] on button "Review" at bounding box center [952, 186] width 60 height 27
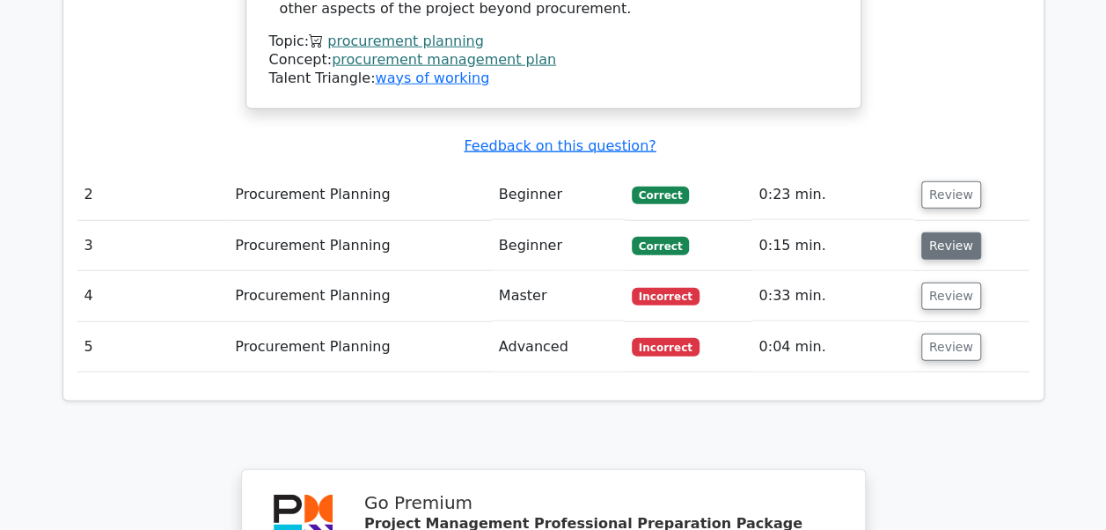
scroll to position [2113, 0]
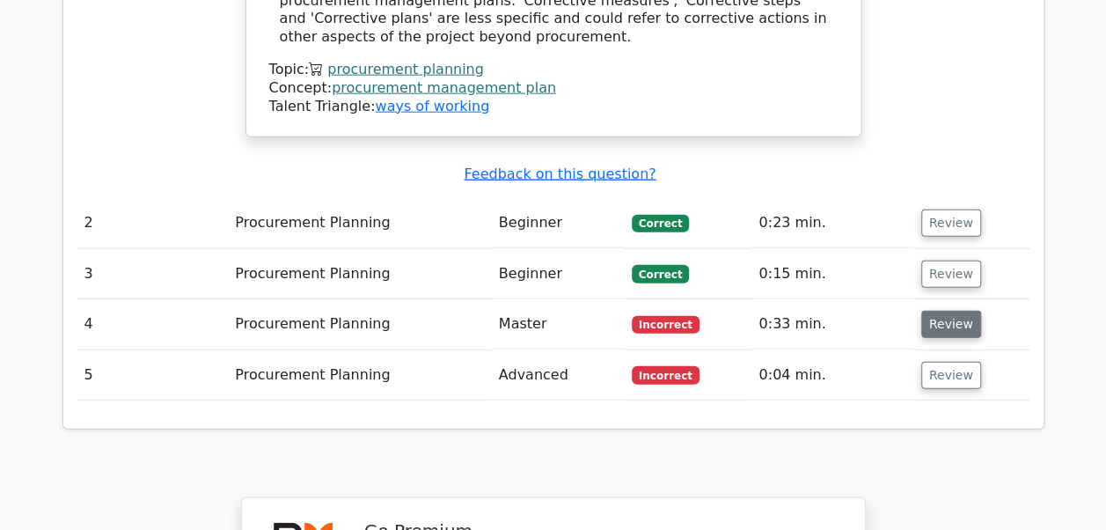
click at [937, 311] on button "Review" at bounding box center [952, 324] width 60 height 27
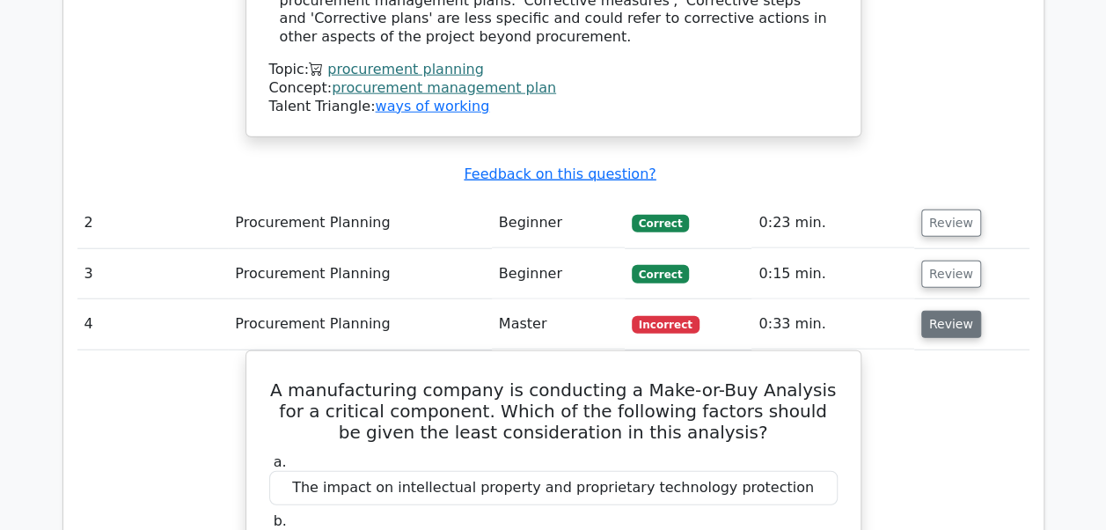
click at [937, 311] on button "Review" at bounding box center [952, 324] width 60 height 27
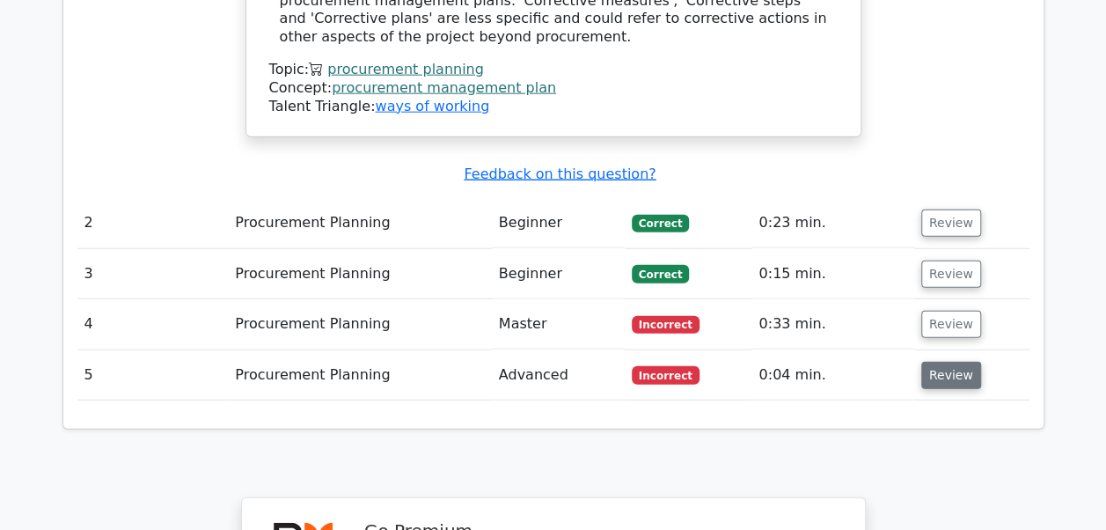
click at [945, 362] on button "Review" at bounding box center [952, 375] width 60 height 27
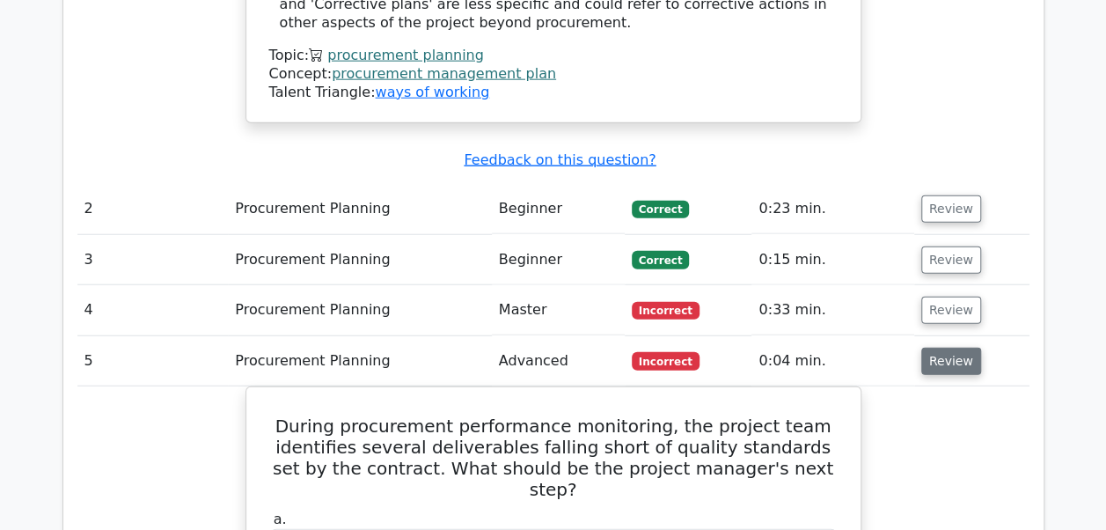
scroll to position [2289, 0]
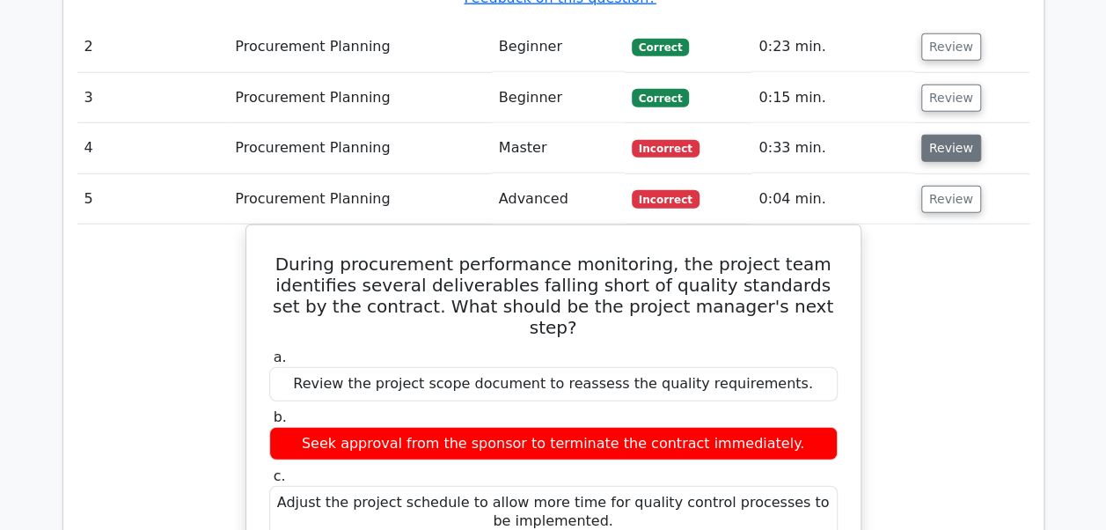
click at [940, 135] on button "Review" at bounding box center [952, 148] width 60 height 27
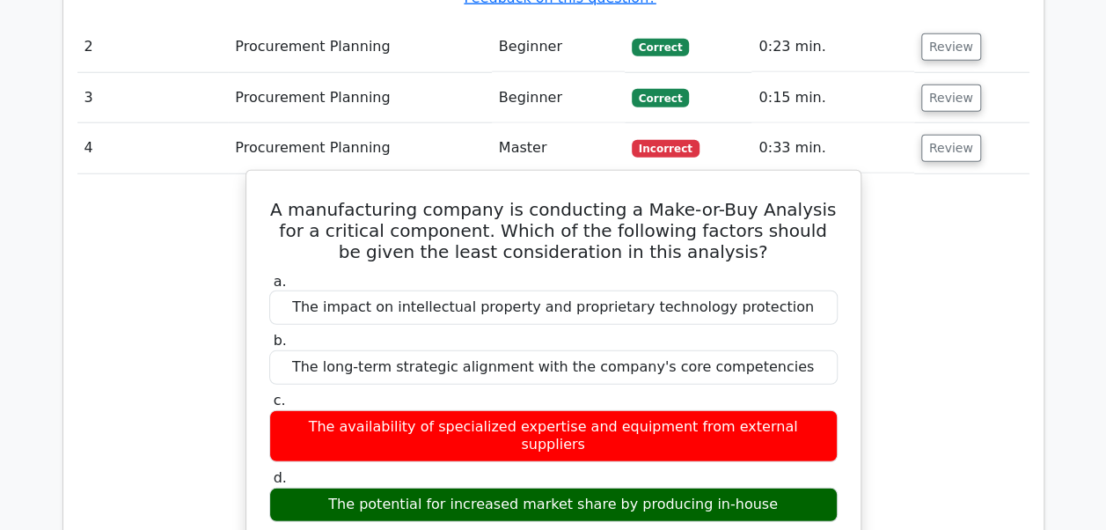
scroll to position [2201, 0]
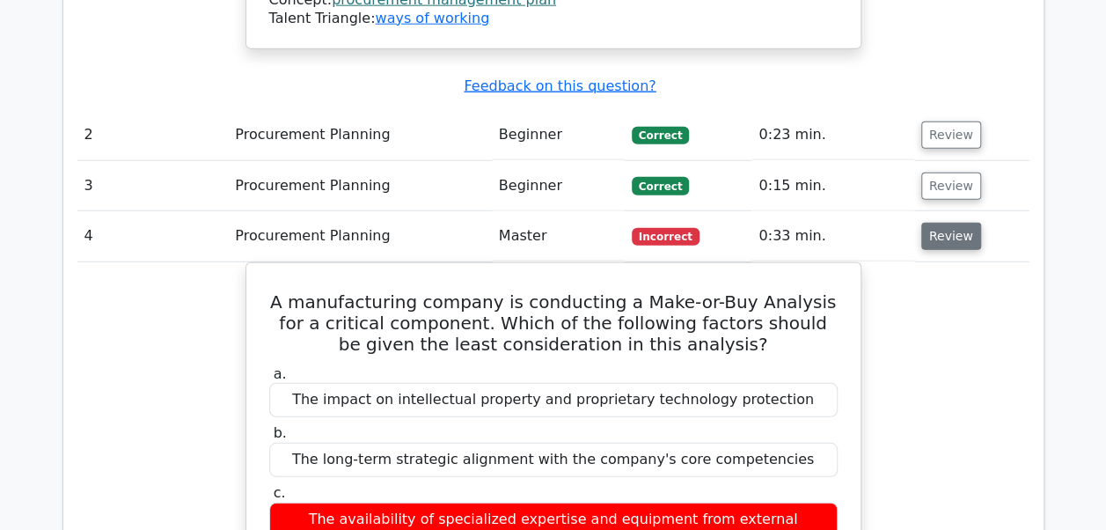
click at [956, 223] on button "Review" at bounding box center [952, 236] width 60 height 27
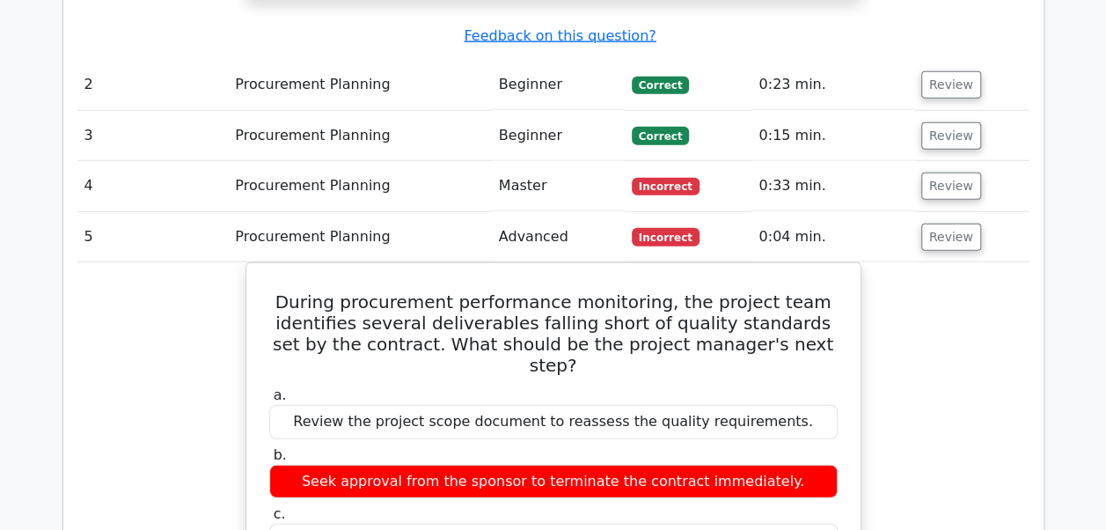
scroll to position [2289, 0]
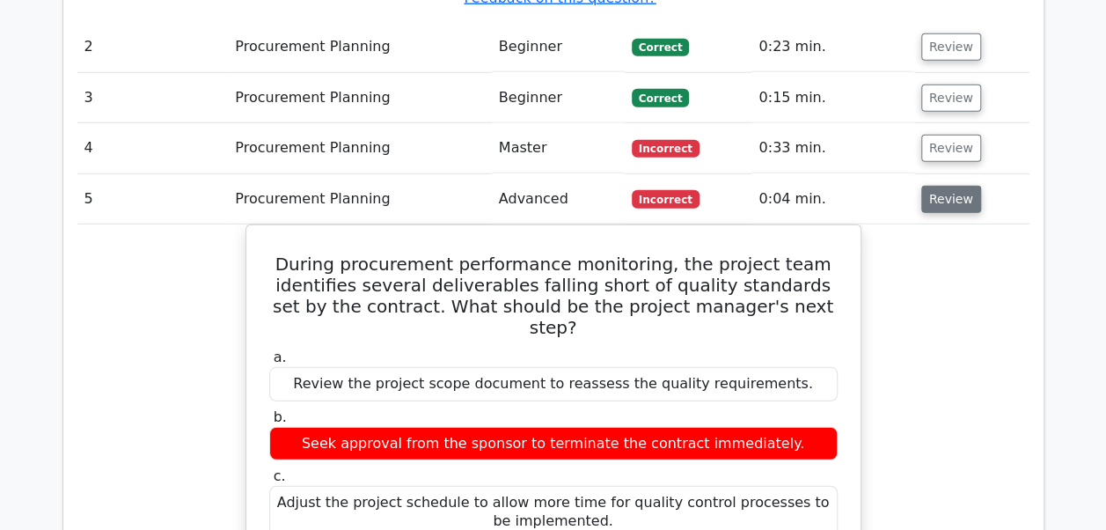
click at [933, 186] on button "Review" at bounding box center [952, 199] width 60 height 27
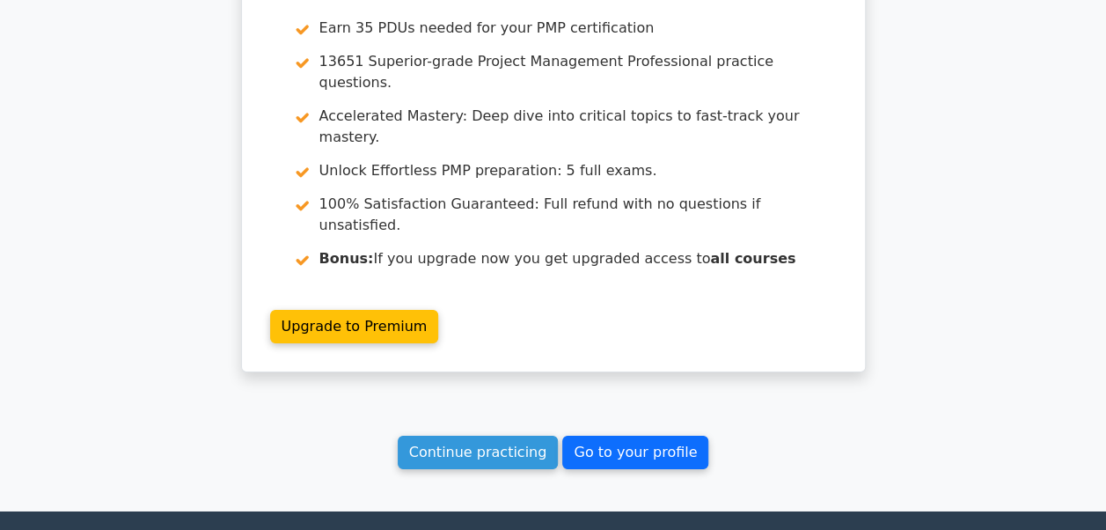
scroll to position [2708, 0]
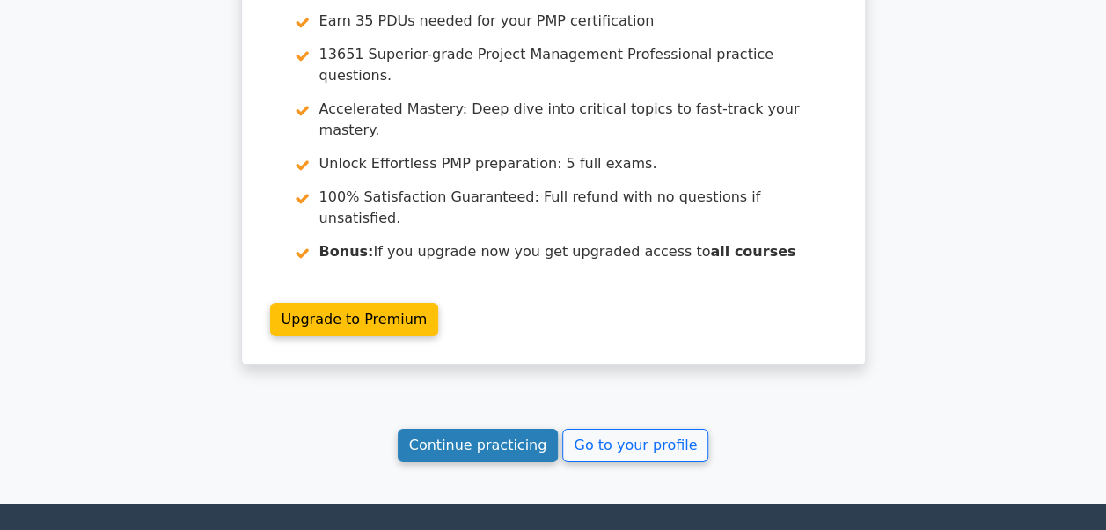
click at [418, 429] on link "Continue practicing" at bounding box center [478, 445] width 161 height 33
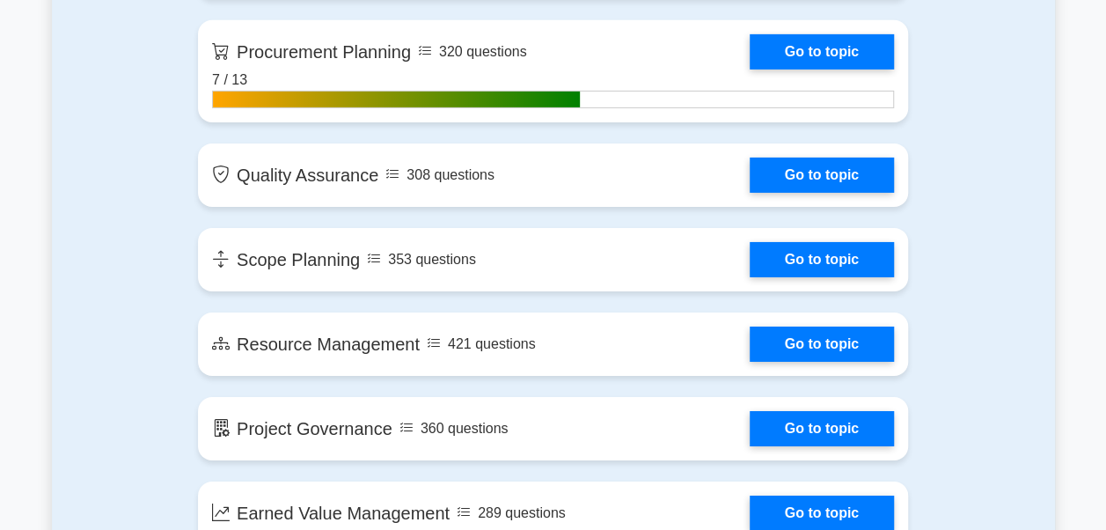
scroll to position [2905, 0]
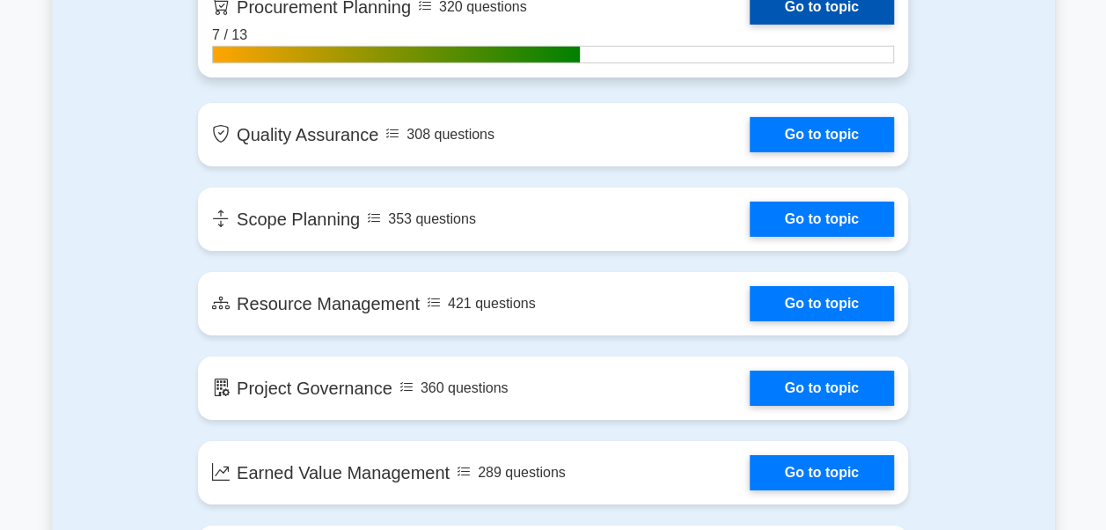
click at [792, 4] on link "Go to topic" at bounding box center [822, 6] width 144 height 35
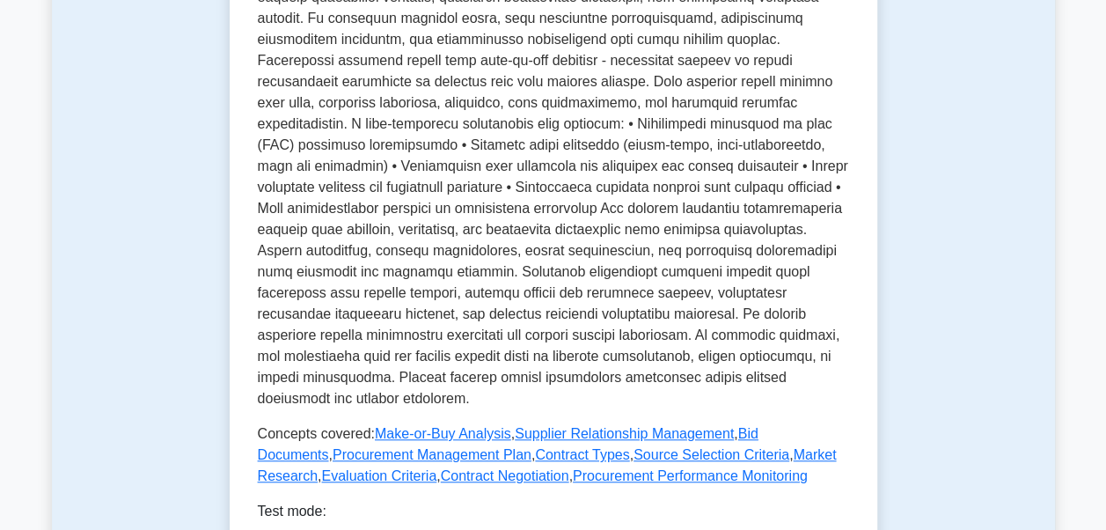
scroll to position [704, 0]
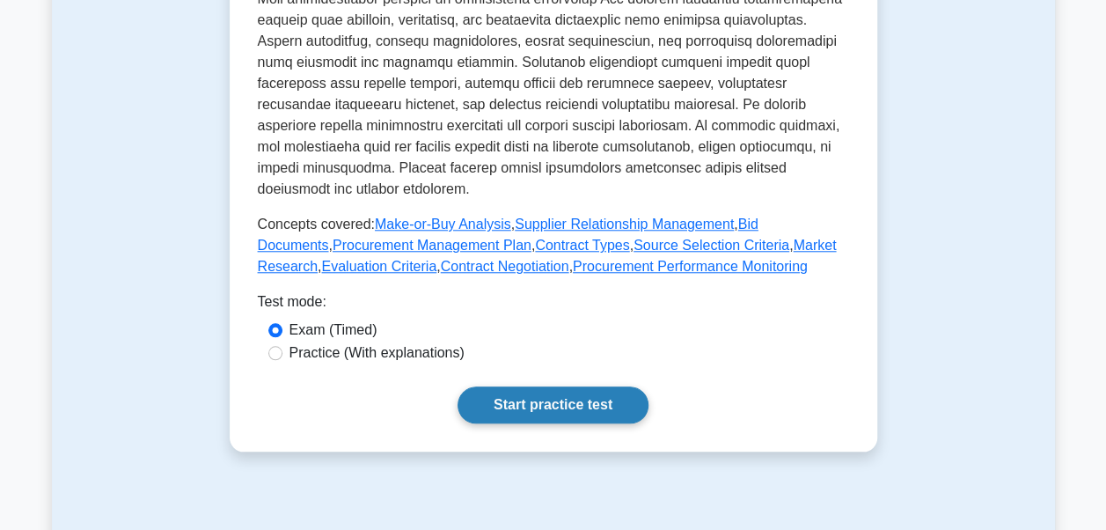
click at [538, 423] on link "Start practice test" at bounding box center [553, 404] width 191 height 37
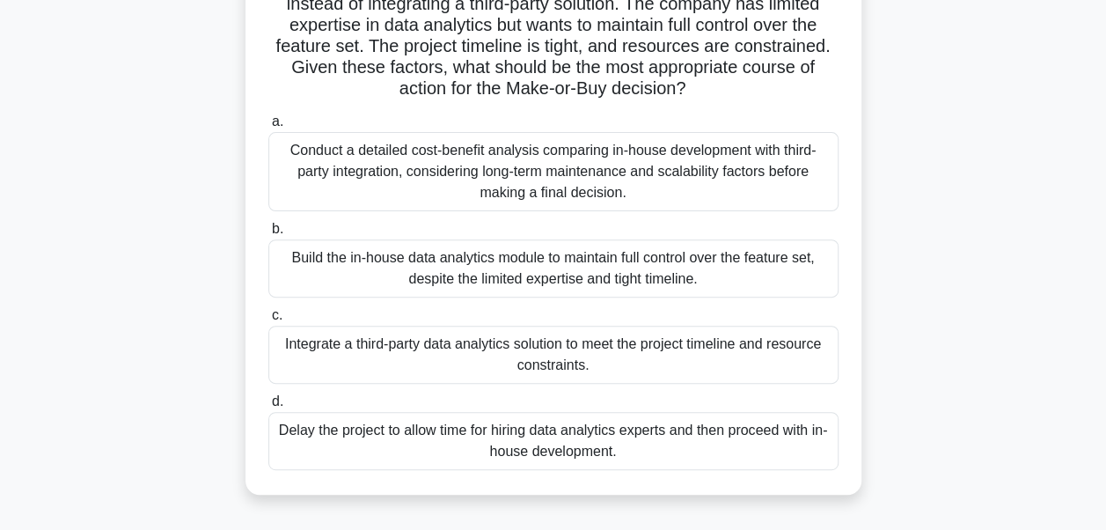
scroll to position [88, 0]
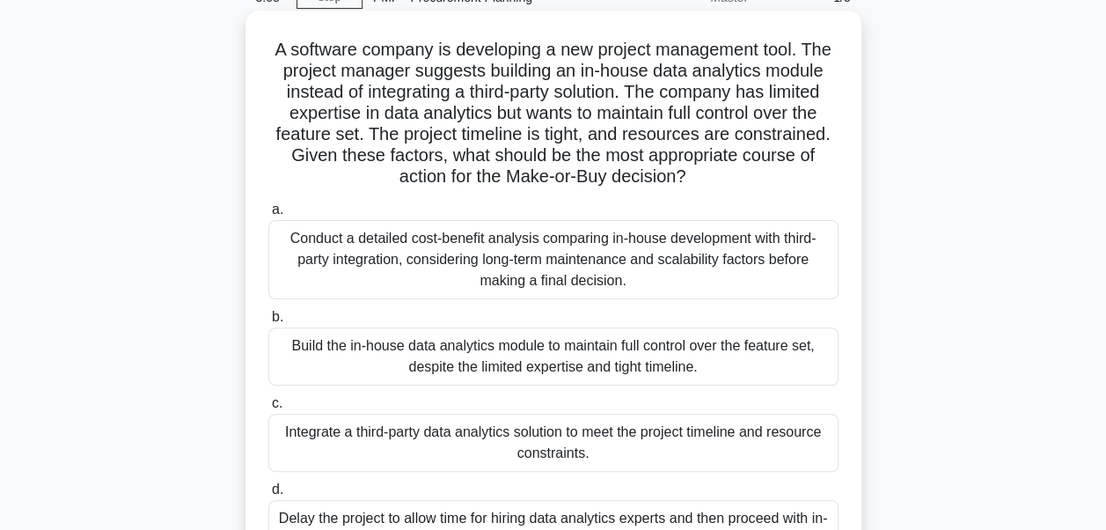
click at [489, 271] on div "Conduct a detailed cost-benefit analysis comparing in-house development with th…" at bounding box center [553, 259] width 570 height 79
click at [268, 216] on input "a. Conduct a detailed cost-benefit analysis comparing in-house development with…" at bounding box center [268, 209] width 0 height 11
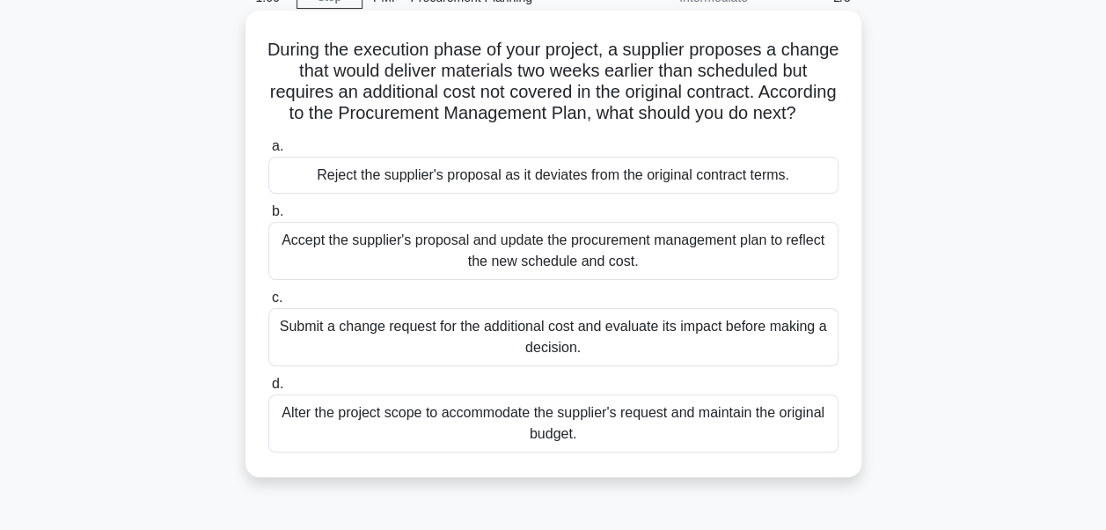
click at [379, 194] on div "Reject the supplier's proposal as it deviates from the original contract terms." at bounding box center [553, 175] width 570 height 37
click at [268, 152] on input "a. Reject the supplier's proposal as it deviates from the original contract ter…" at bounding box center [268, 146] width 0 height 11
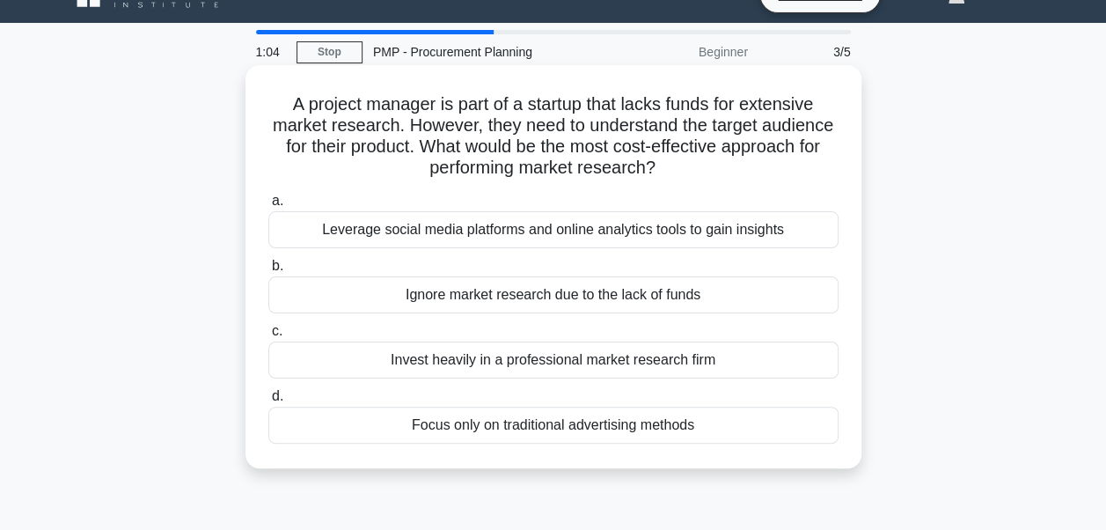
scroll to position [0, 0]
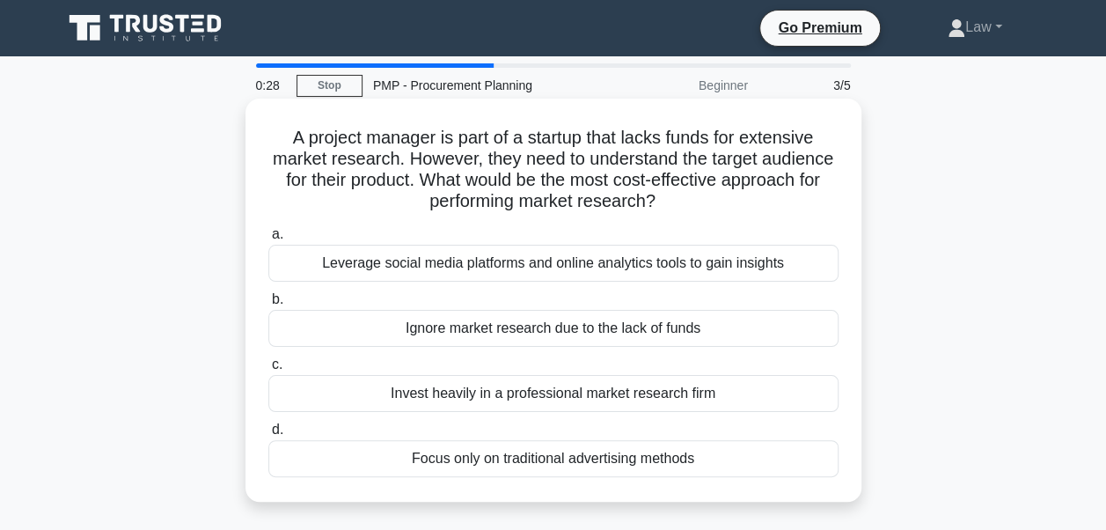
click at [539, 273] on div "Leverage social media platforms and online analytics tools to gain insights" at bounding box center [553, 263] width 570 height 37
click at [268, 240] on input "a. Leverage social media platforms and online analytics tools to gain insights" at bounding box center [268, 234] width 0 height 11
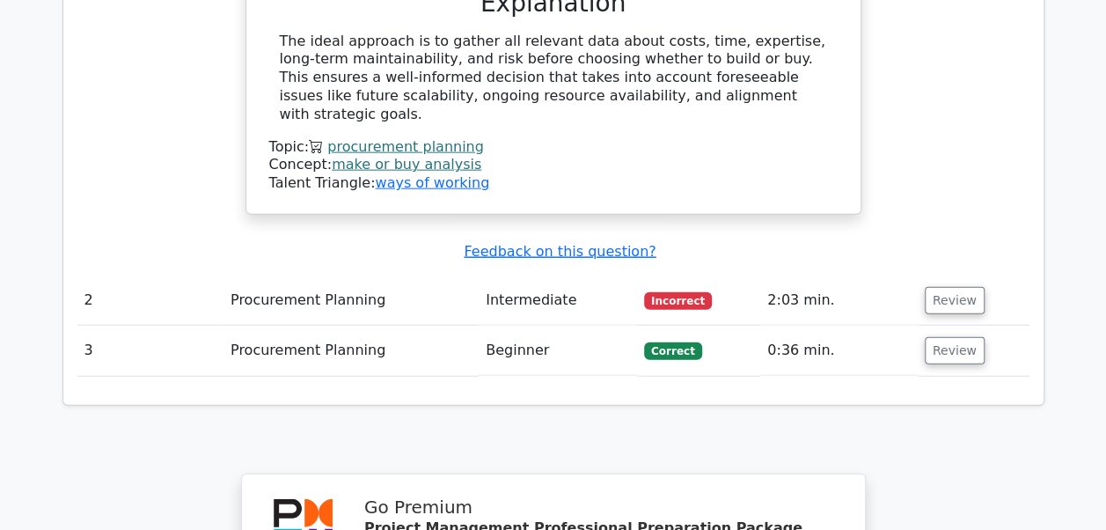
scroll to position [2025, 0]
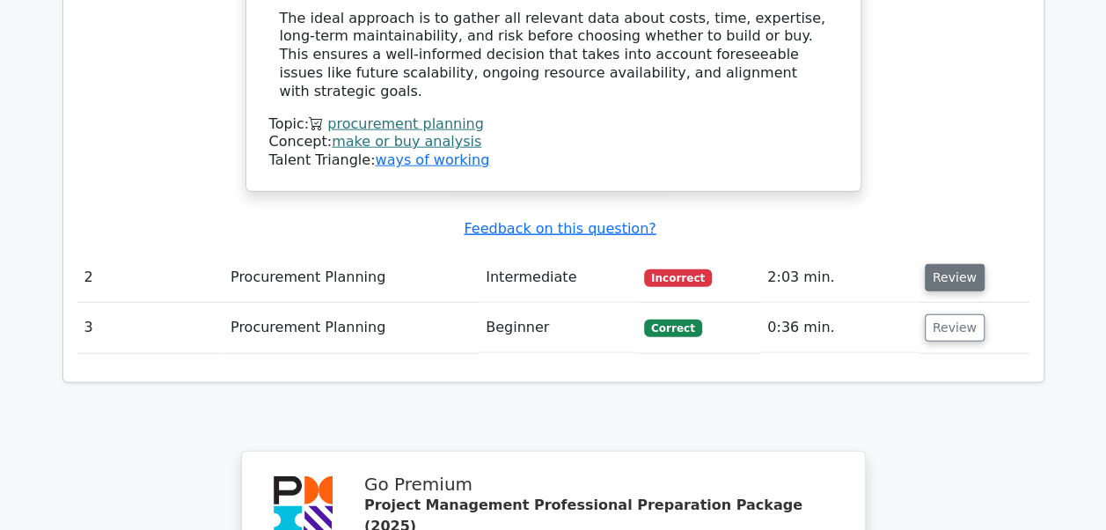
click at [930, 264] on button "Review" at bounding box center [955, 277] width 60 height 27
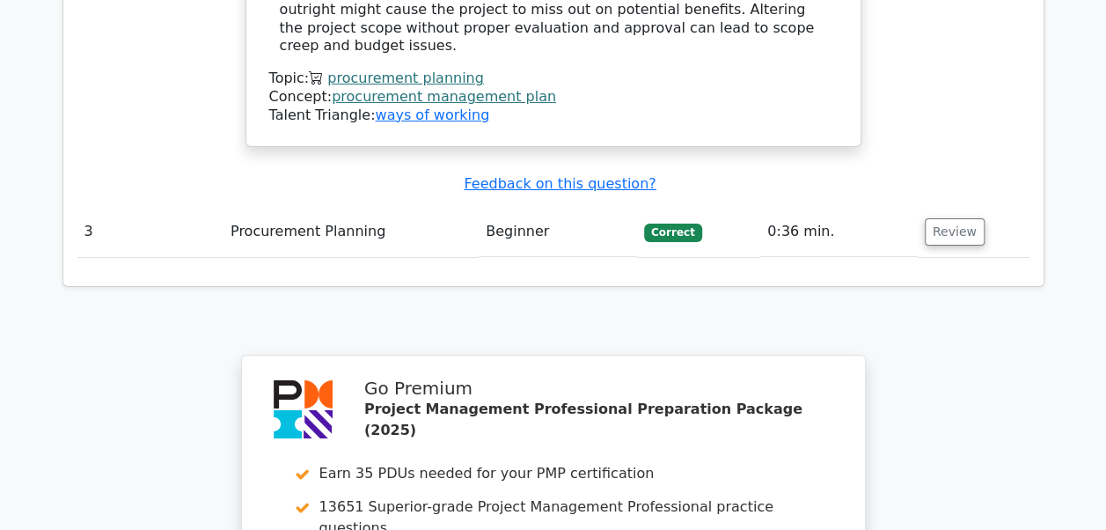
scroll to position [3081, 0]
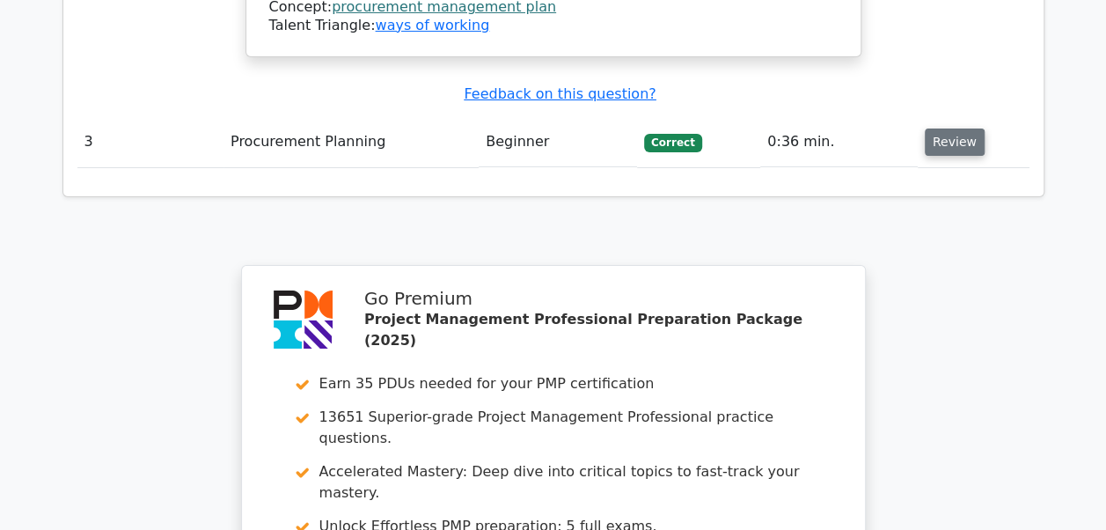
click at [938, 129] on button "Review" at bounding box center [955, 142] width 60 height 27
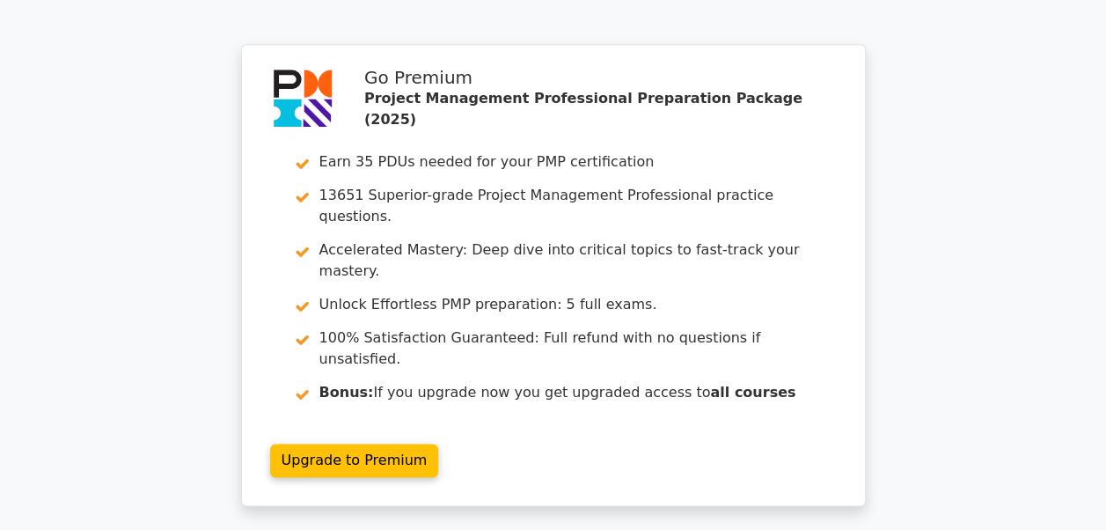
scroll to position [4362, 0]
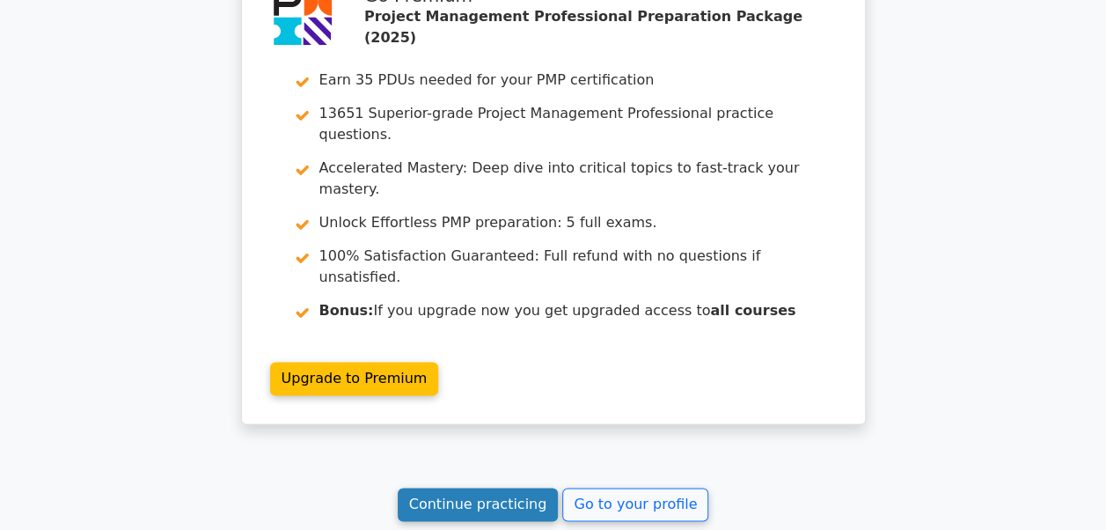
click at [518, 488] on link "Continue practicing" at bounding box center [478, 504] width 161 height 33
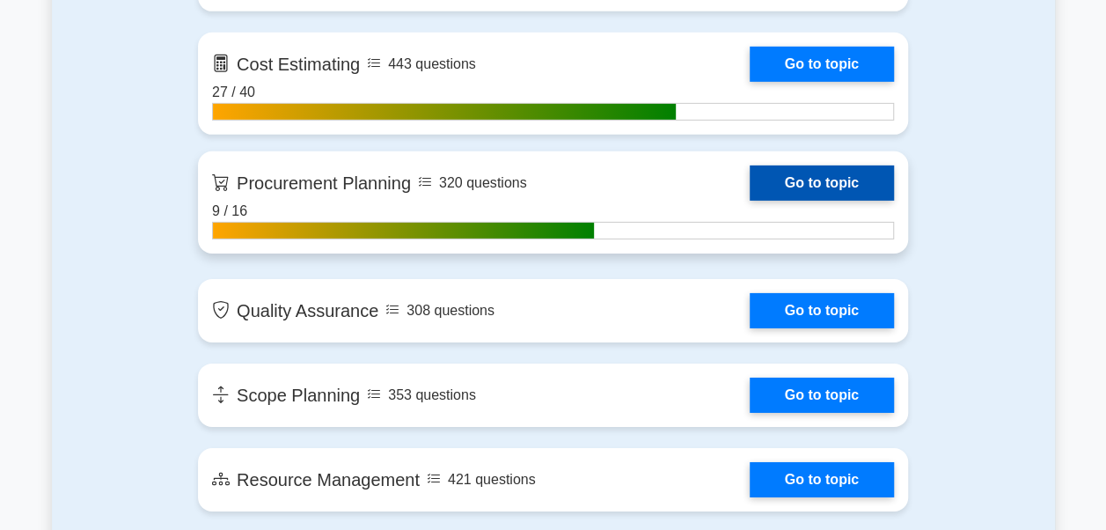
scroll to position [2817, 0]
